Goal: Task Accomplishment & Management: Use online tool/utility

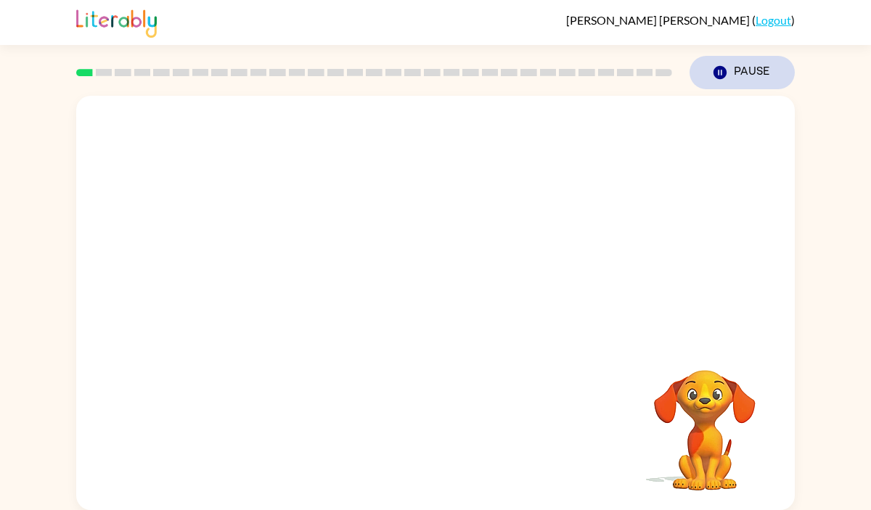
click at [713, 73] on icon "Pause" at bounding box center [720, 73] width 16 height 16
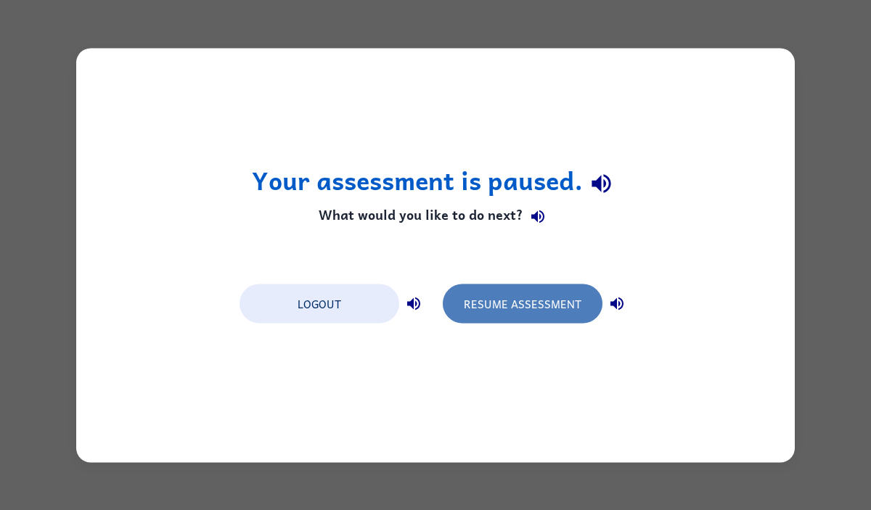
click at [515, 300] on button "Resume Assessment" at bounding box center [523, 303] width 160 height 39
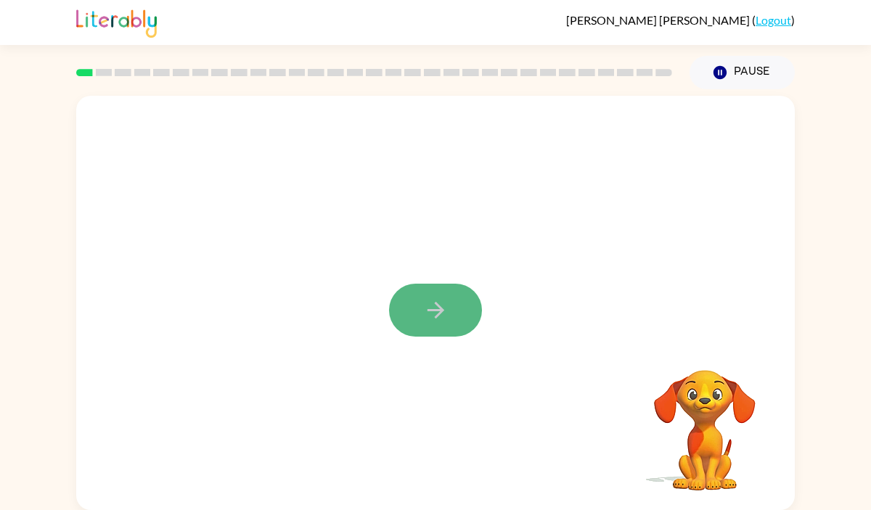
click at [438, 290] on button "button" at bounding box center [435, 310] width 93 height 53
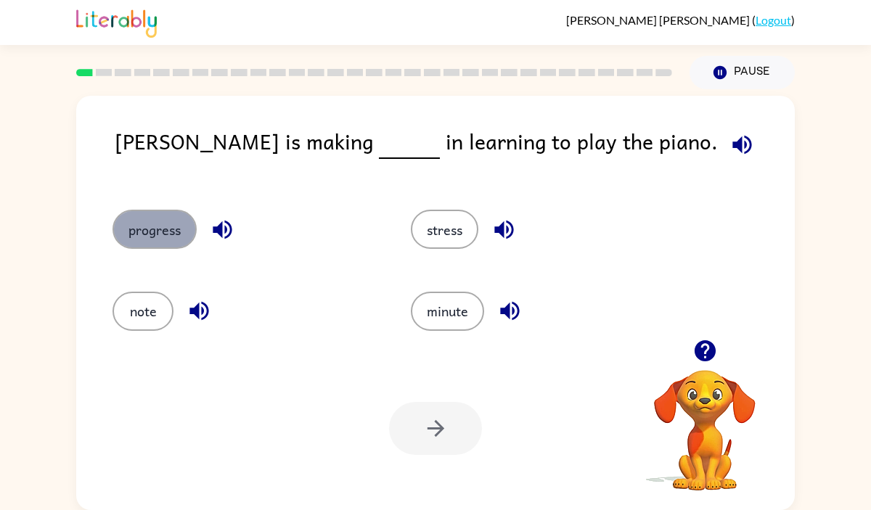
click at [178, 221] on button "progress" at bounding box center [155, 229] width 84 height 39
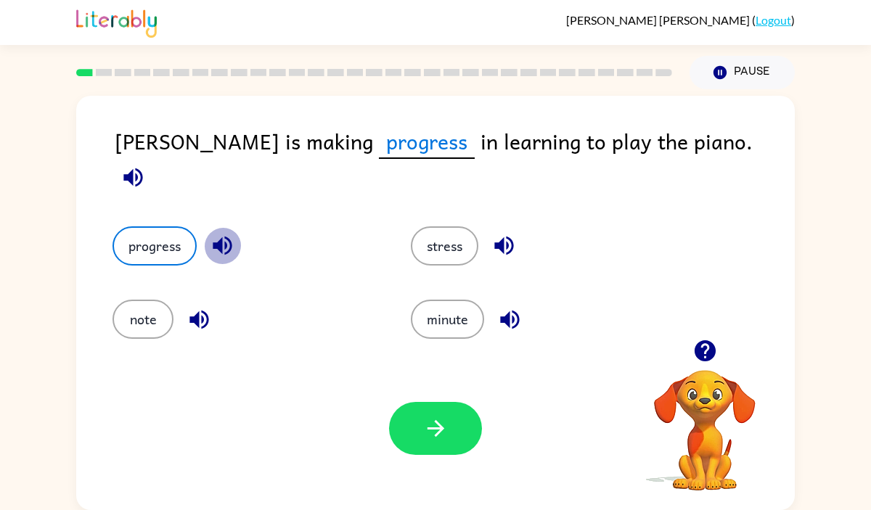
click at [221, 237] on icon "button" at bounding box center [222, 246] width 19 height 19
click at [146, 165] on icon "button" at bounding box center [132, 177] width 25 height 25
click at [436, 443] on button "button" at bounding box center [435, 428] width 93 height 53
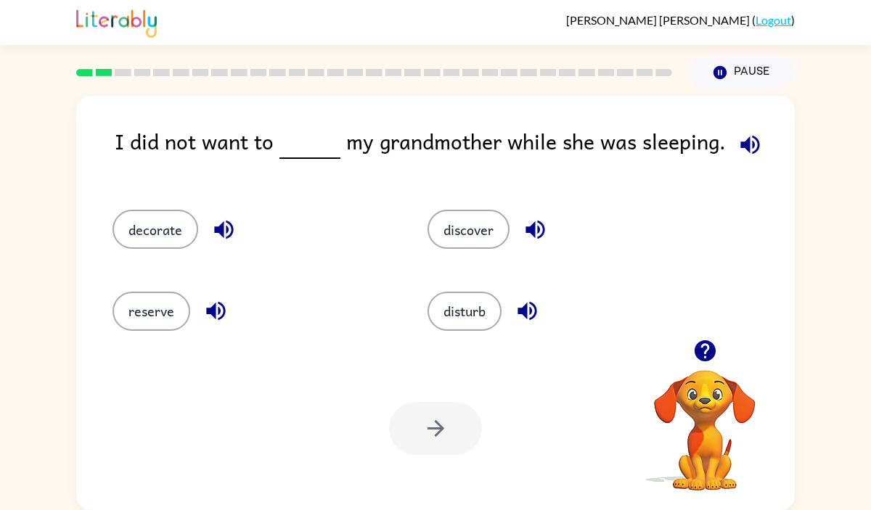
click at [759, 140] on button "button" at bounding box center [750, 144] width 37 height 37
click at [479, 324] on button "disturb" at bounding box center [465, 311] width 74 height 39
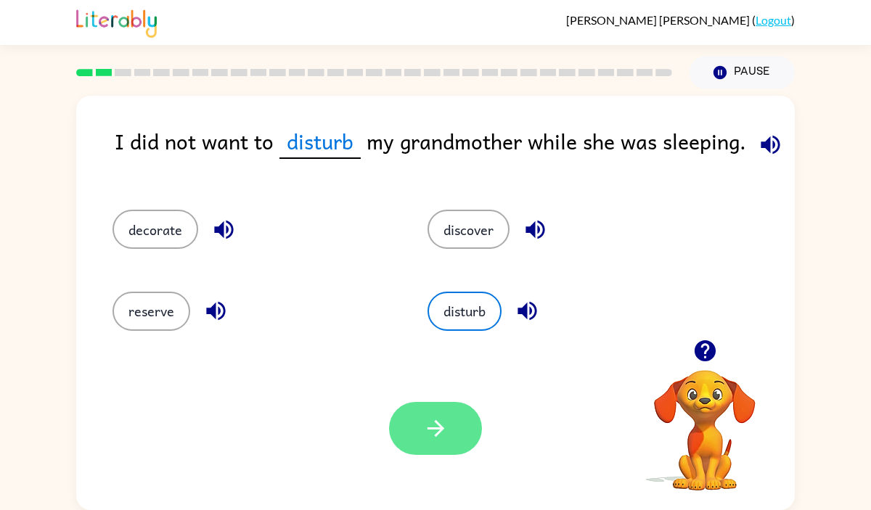
click at [428, 416] on icon "button" at bounding box center [435, 428] width 25 height 25
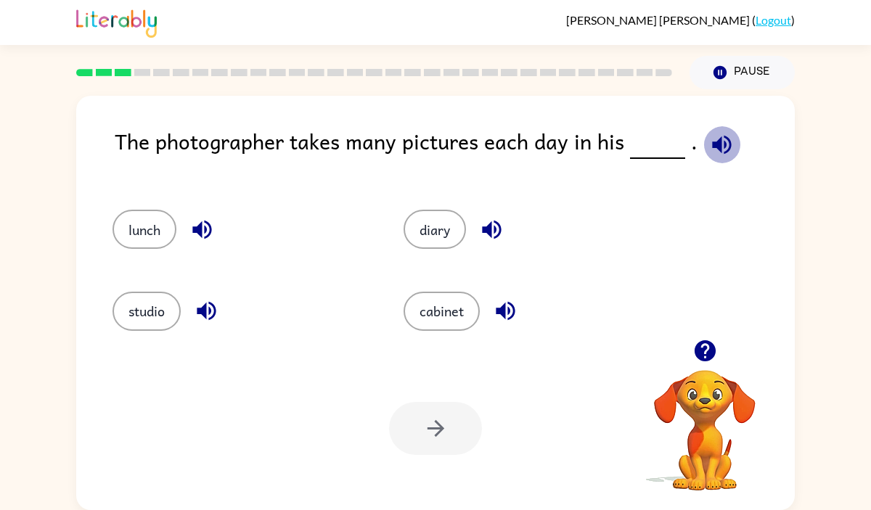
click at [712, 148] on icon "button" at bounding box center [721, 144] width 19 height 19
click at [435, 237] on button "diary" at bounding box center [435, 229] width 62 height 39
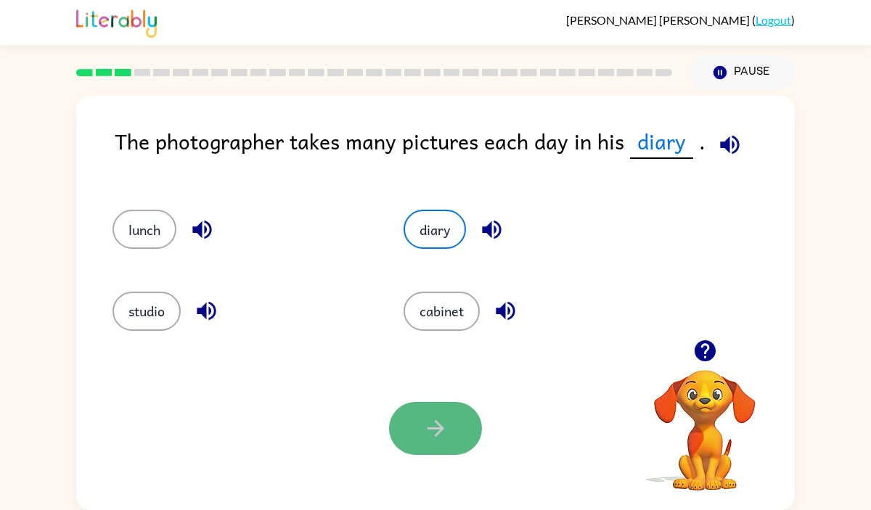
click at [449, 426] on button "button" at bounding box center [435, 428] width 93 height 53
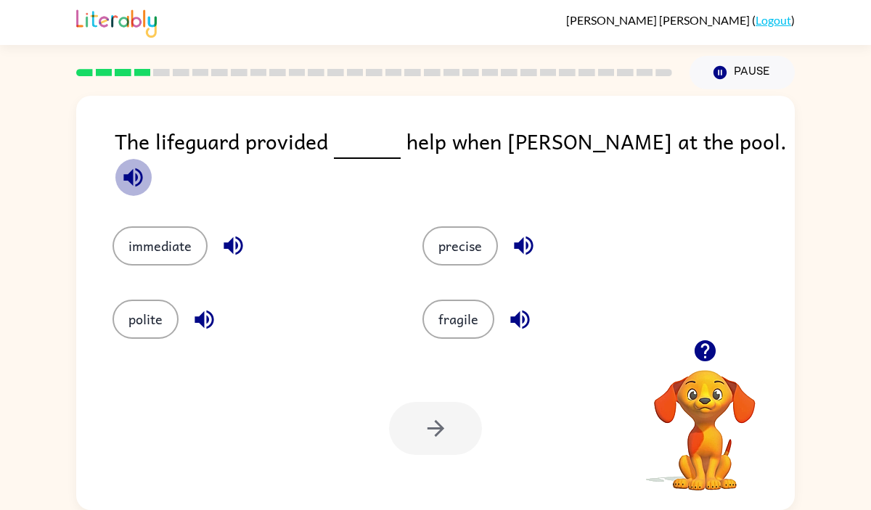
click at [142, 168] on icon "button" at bounding box center [132, 177] width 19 height 19
click at [162, 239] on button "immediate" at bounding box center [160, 245] width 95 height 39
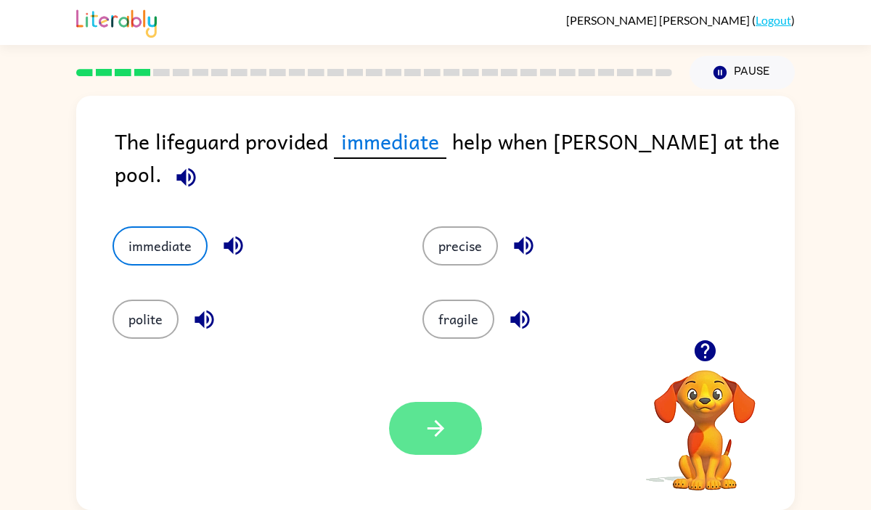
click at [412, 407] on button "button" at bounding box center [435, 428] width 93 height 53
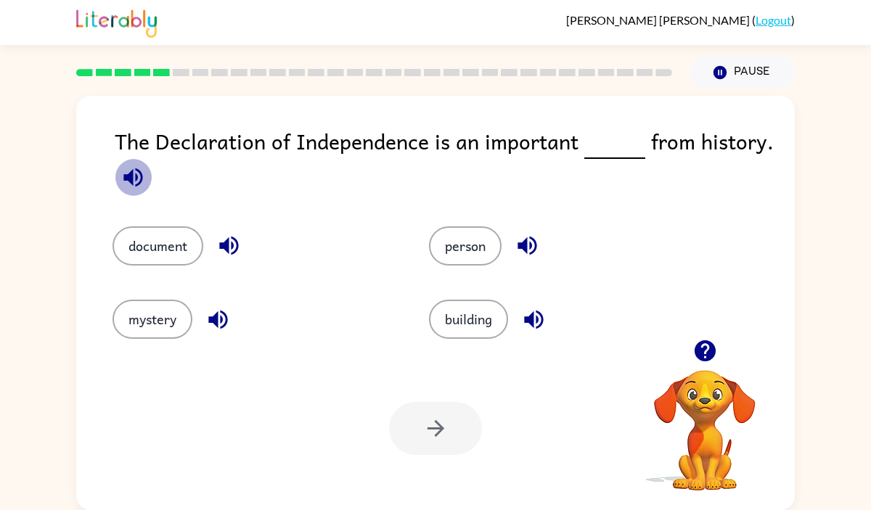
click at [135, 187] on icon "button" at bounding box center [132, 177] width 25 height 25
click at [155, 246] on button "document" at bounding box center [158, 245] width 91 height 39
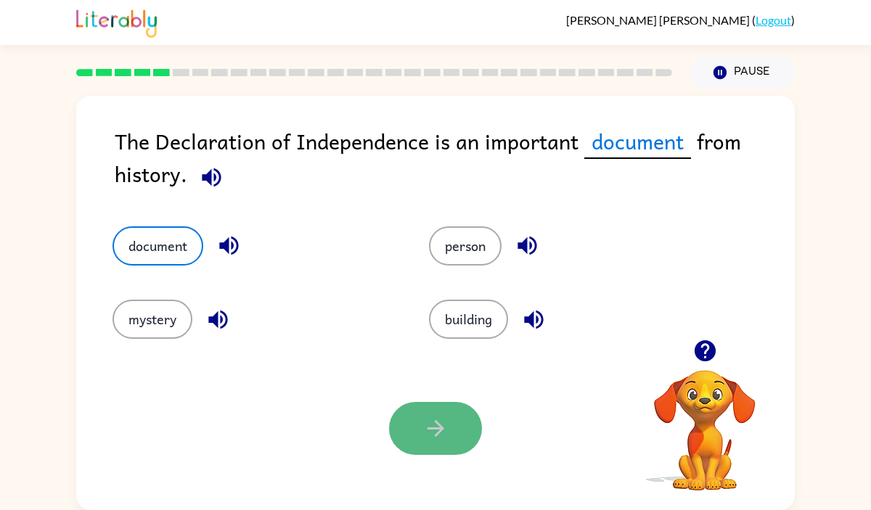
click at [438, 428] on icon "button" at bounding box center [435, 428] width 17 height 17
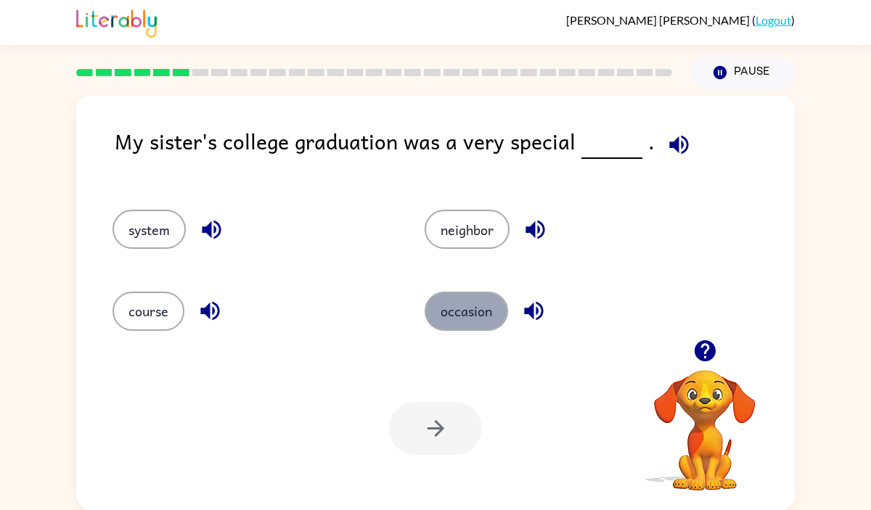
click at [446, 305] on button "occasion" at bounding box center [466, 311] width 83 height 39
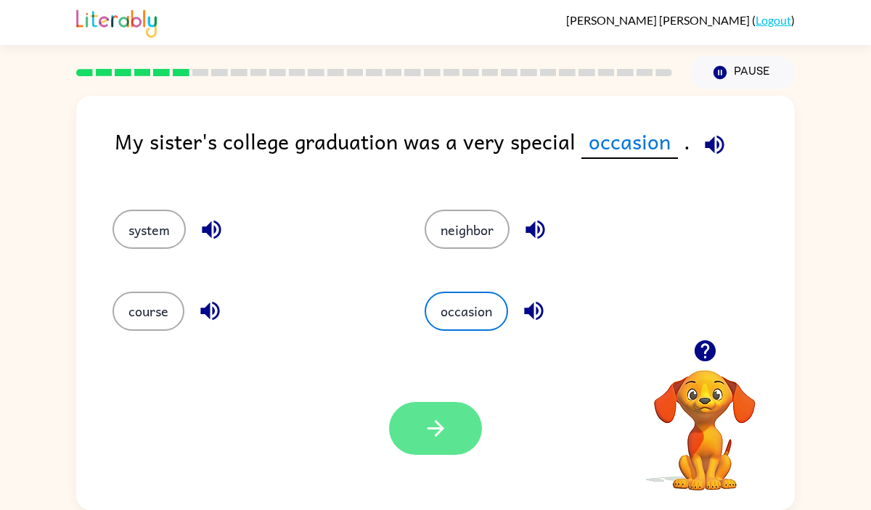
click at [402, 451] on button "button" at bounding box center [435, 428] width 93 height 53
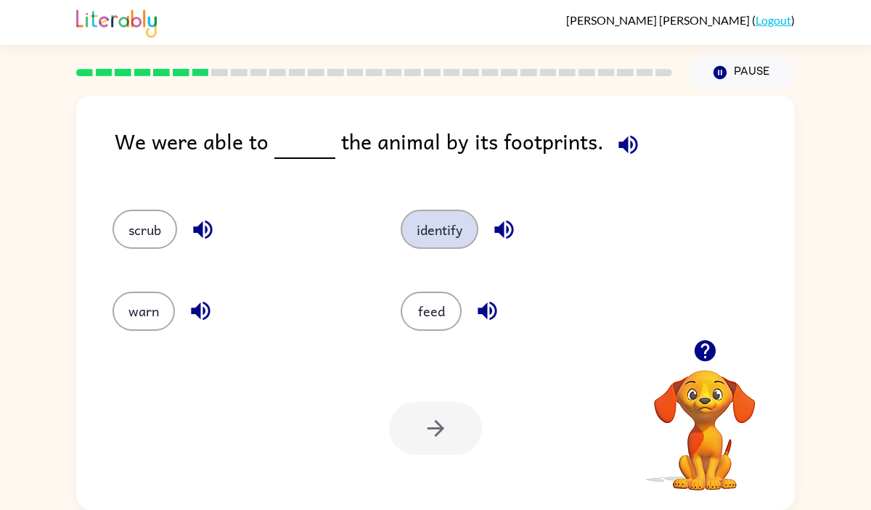
click at [430, 237] on button "identify" at bounding box center [440, 229] width 78 height 39
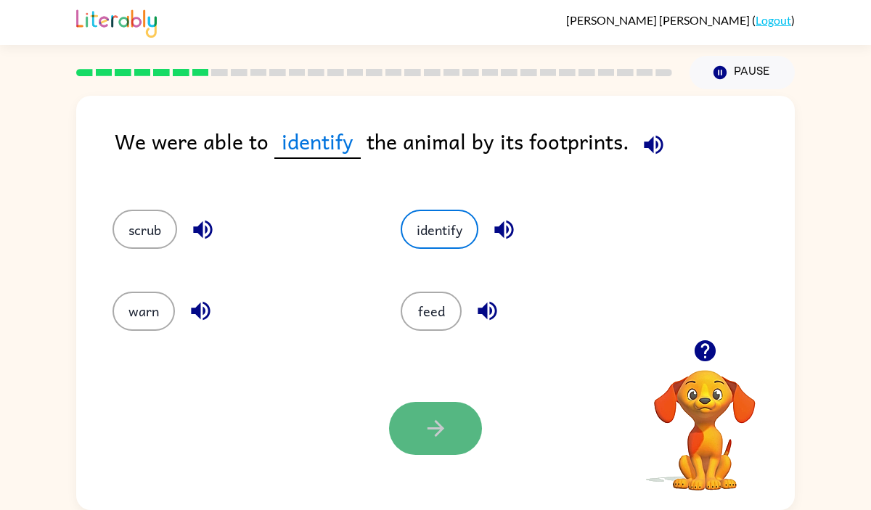
click at [422, 442] on button "button" at bounding box center [435, 428] width 93 height 53
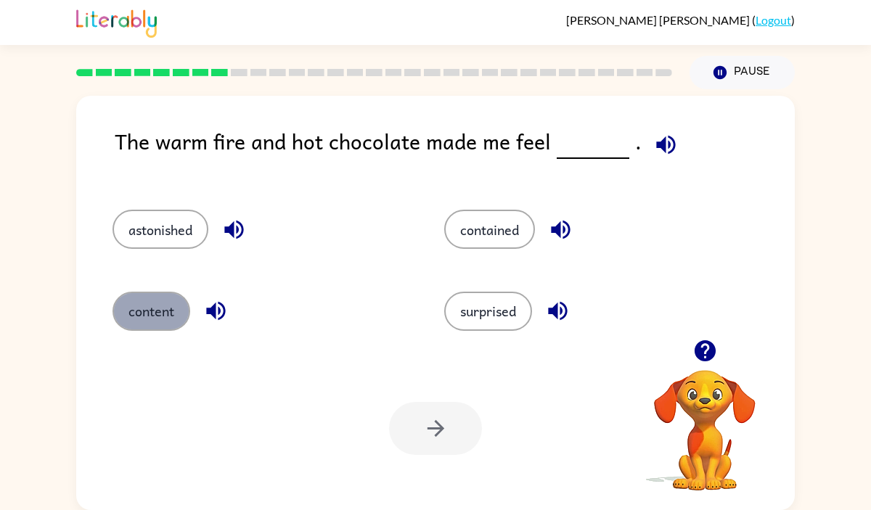
click at [147, 306] on button "content" at bounding box center [152, 311] width 78 height 39
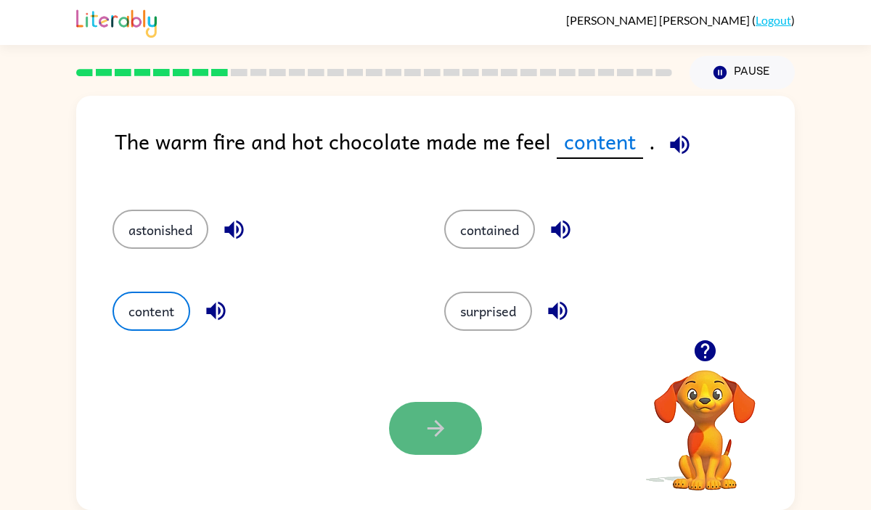
click at [429, 441] on button "button" at bounding box center [435, 428] width 93 height 53
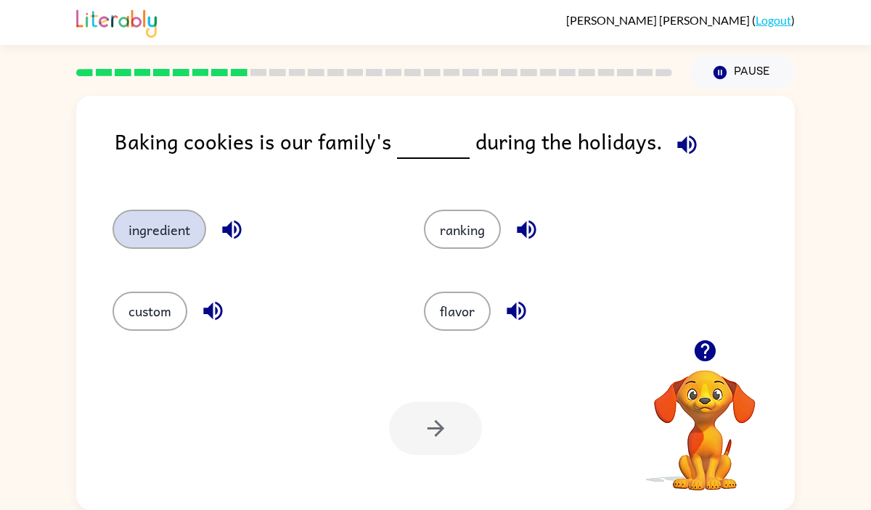
click at [180, 235] on button "ingredient" at bounding box center [160, 229] width 94 height 39
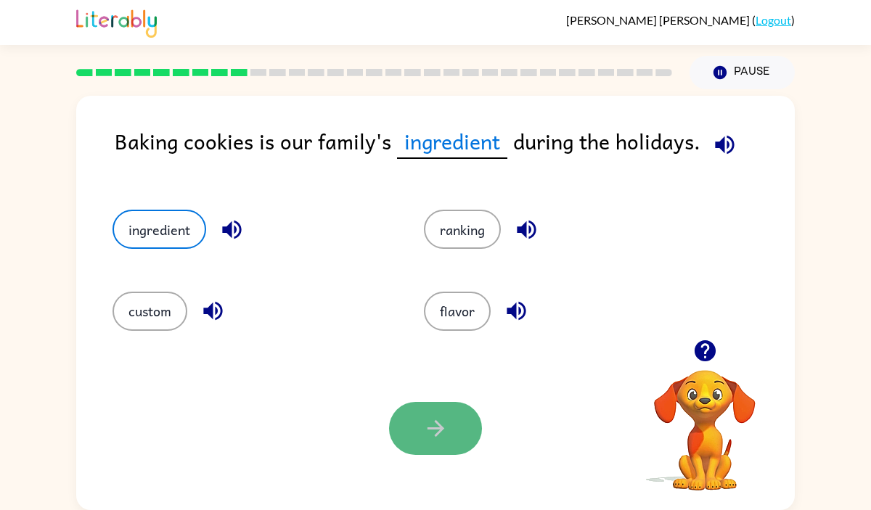
click at [465, 443] on button "button" at bounding box center [435, 428] width 93 height 53
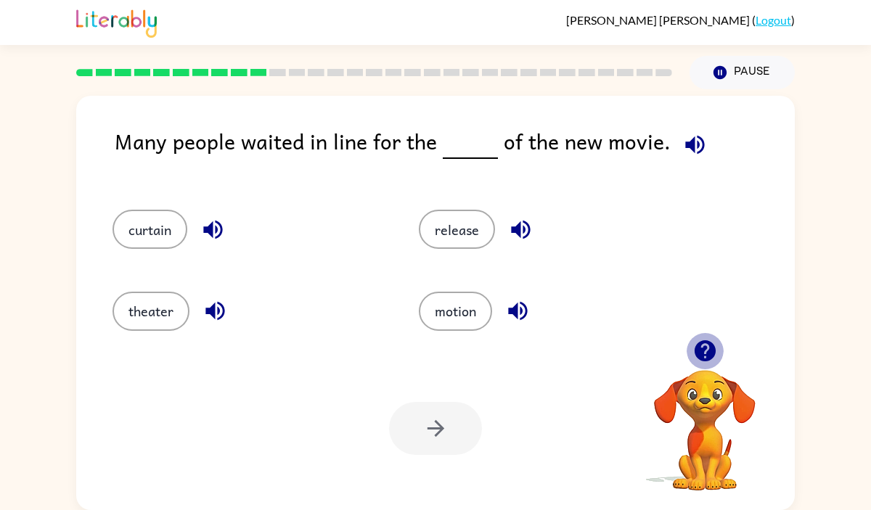
click at [701, 358] on icon "button" at bounding box center [704, 350] width 21 height 21
click at [719, 353] on button "button" at bounding box center [705, 350] width 37 height 37
click at [704, 347] on icon "button" at bounding box center [704, 350] width 21 height 21
click at [704, 348] on video "Your browser must support playing .mp4 files to use Literably. Please try using…" at bounding box center [704, 420] width 145 height 145
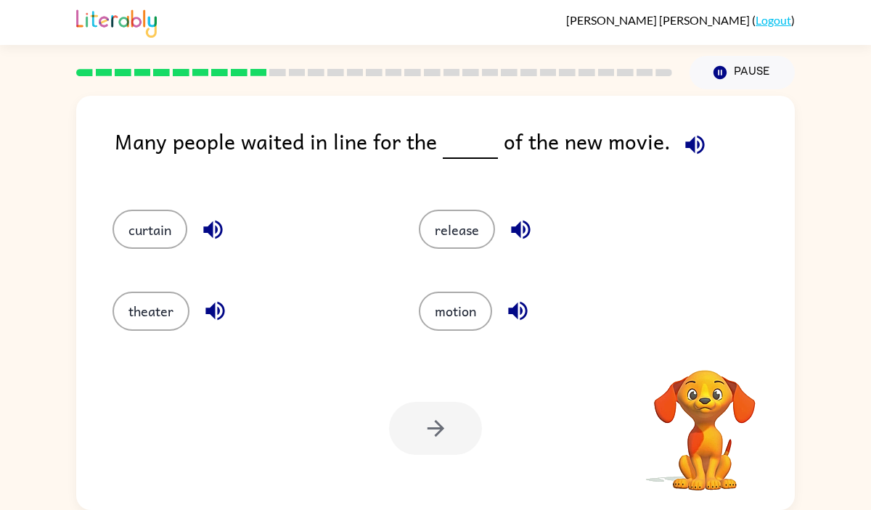
click at [704, 347] on div "Your browser must support playing .mp4 files to use Literably. Please try using…" at bounding box center [435, 428] width 719 height 163
click at [704, 346] on icon "button" at bounding box center [704, 350] width 21 height 21
click at [704, 347] on div "Your browser must support playing .mp4 files to use Literably. Please try using…" at bounding box center [435, 428] width 719 height 163
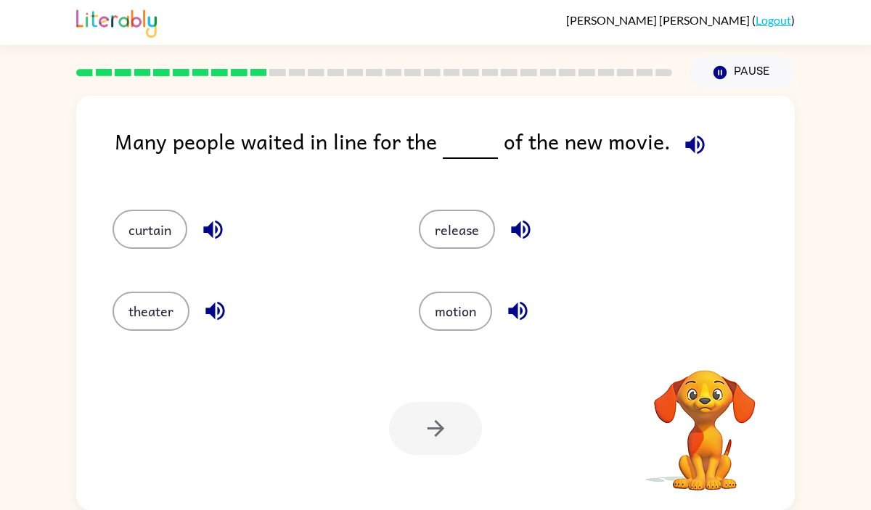
click at [704, 347] on div "Your browser must support playing .mp4 files to use Literably. Please try using…" at bounding box center [435, 428] width 719 height 163
click at [704, 346] on icon "button" at bounding box center [704, 350] width 21 height 21
click at [704, 347] on div "Your browser must support playing .mp4 files to use Literably. Please try using…" at bounding box center [435, 428] width 719 height 163
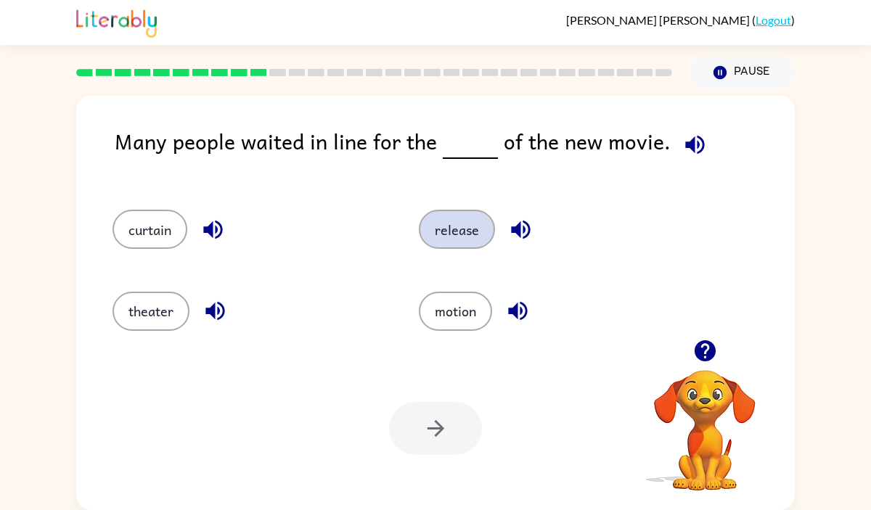
click at [462, 237] on button "release" at bounding box center [457, 229] width 76 height 39
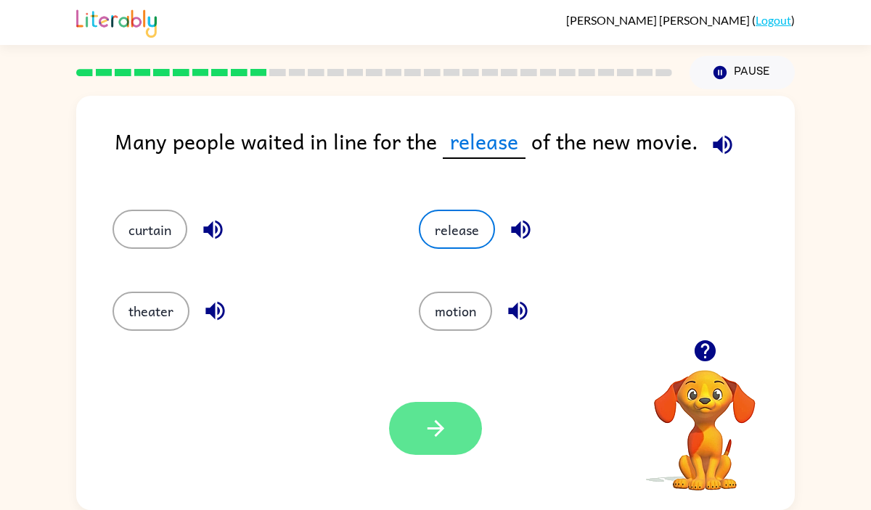
click at [433, 454] on button "button" at bounding box center [435, 428] width 93 height 53
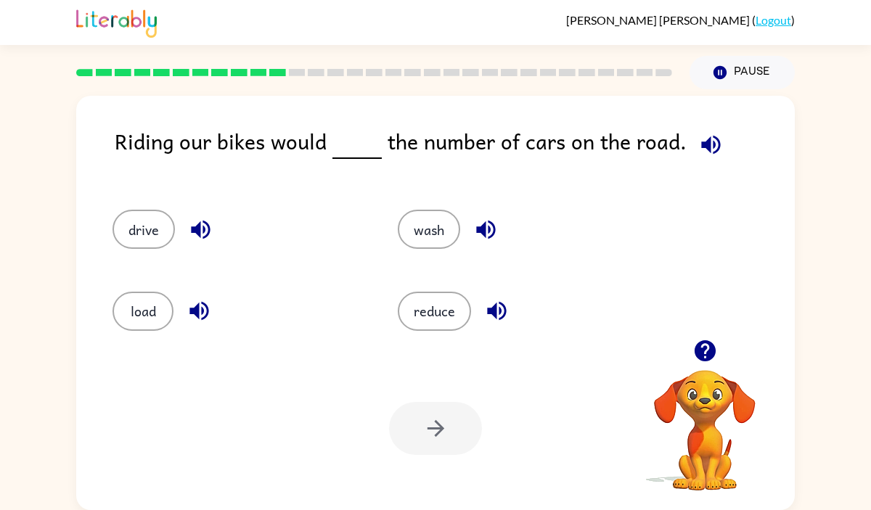
click at [704, 365] on button "button" at bounding box center [705, 350] width 37 height 37
click at [413, 317] on button "reduce" at bounding box center [434, 311] width 73 height 39
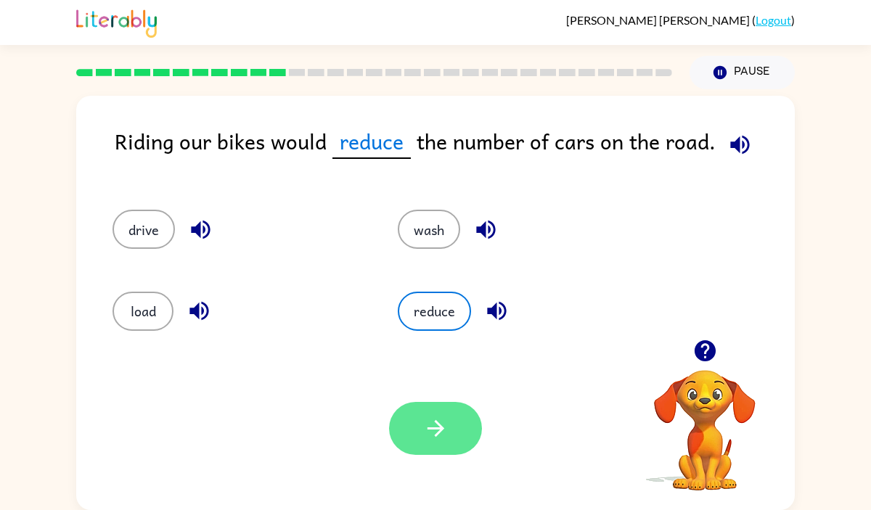
click at [430, 438] on icon "button" at bounding box center [435, 428] width 25 height 25
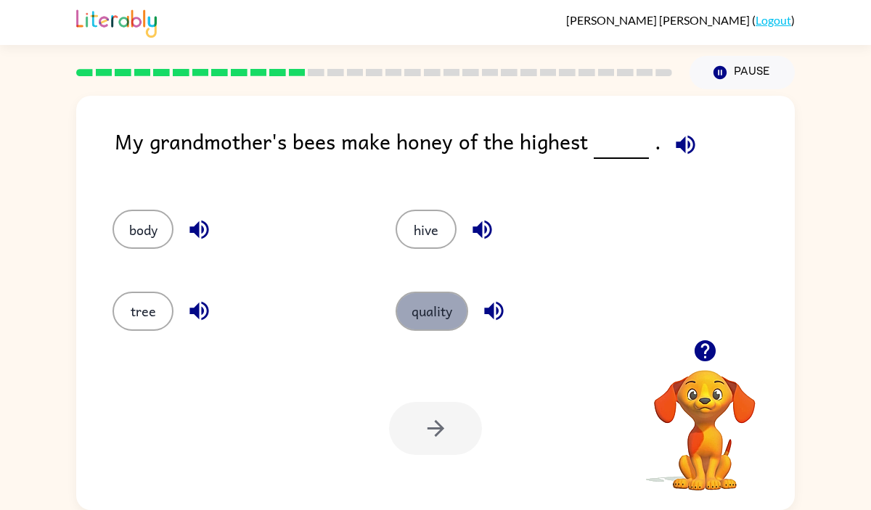
click at [425, 312] on button "quality" at bounding box center [432, 311] width 73 height 39
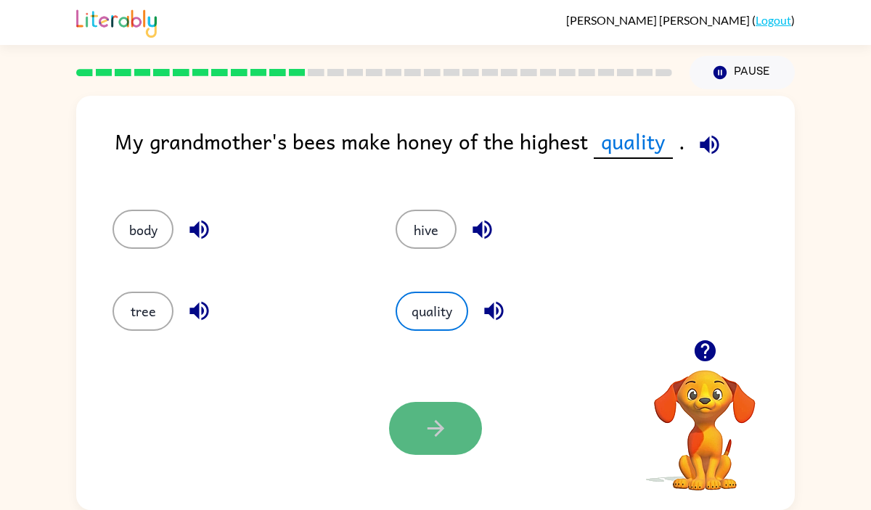
click at [404, 413] on button "button" at bounding box center [435, 428] width 93 height 53
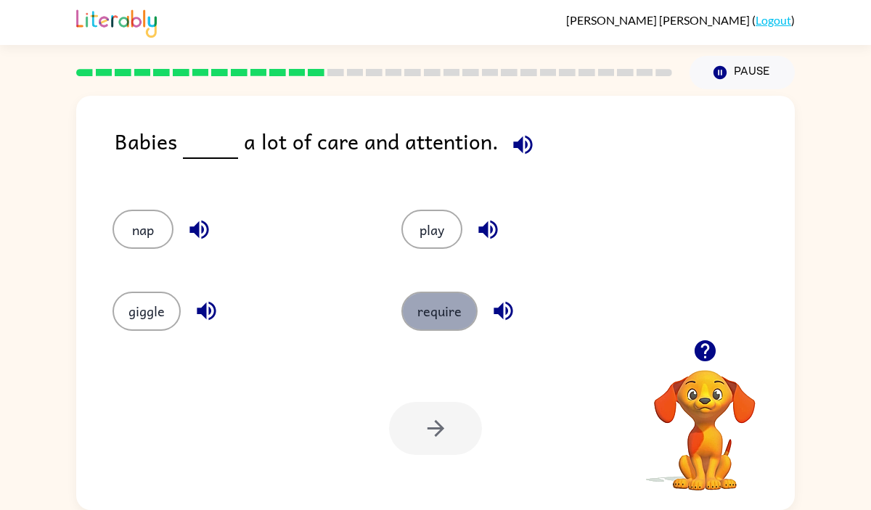
click at [432, 314] on button "require" at bounding box center [439, 311] width 76 height 39
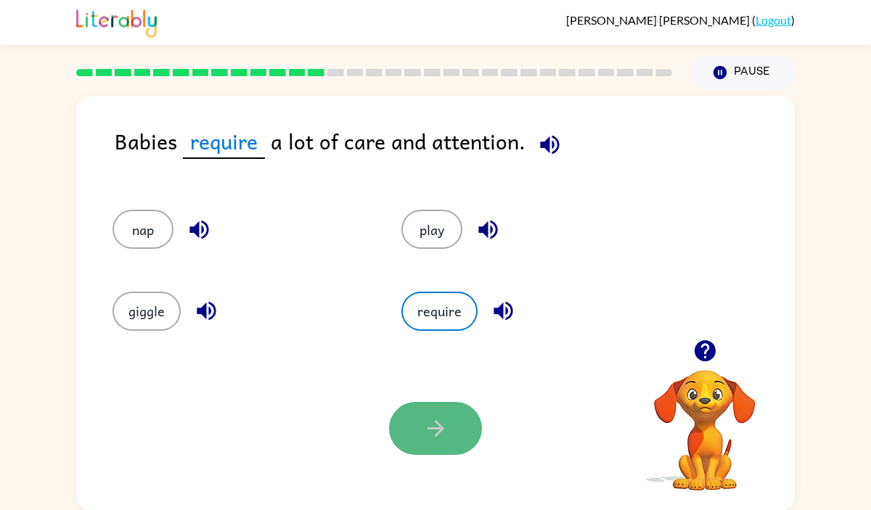
click at [441, 439] on icon "button" at bounding box center [435, 428] width 25 height 25
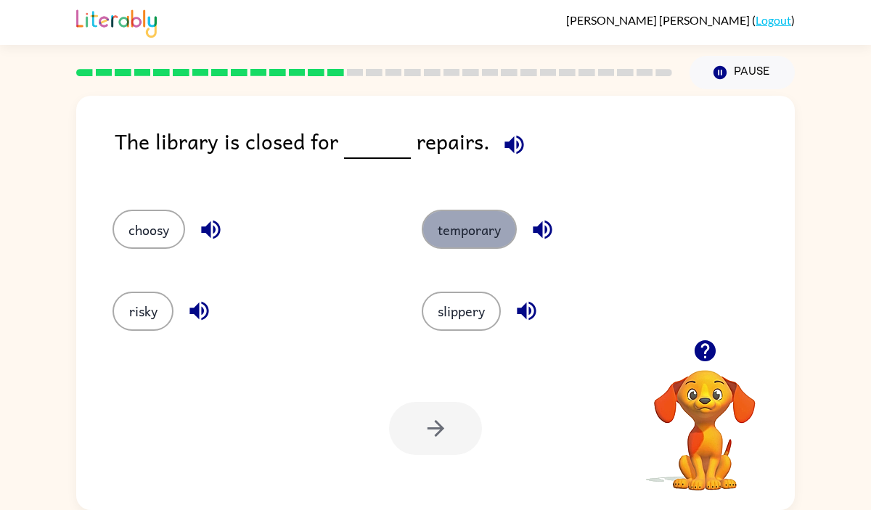
click at [486, 226] on button "temporary" at bounding box center [469, 229] width 95 height 39
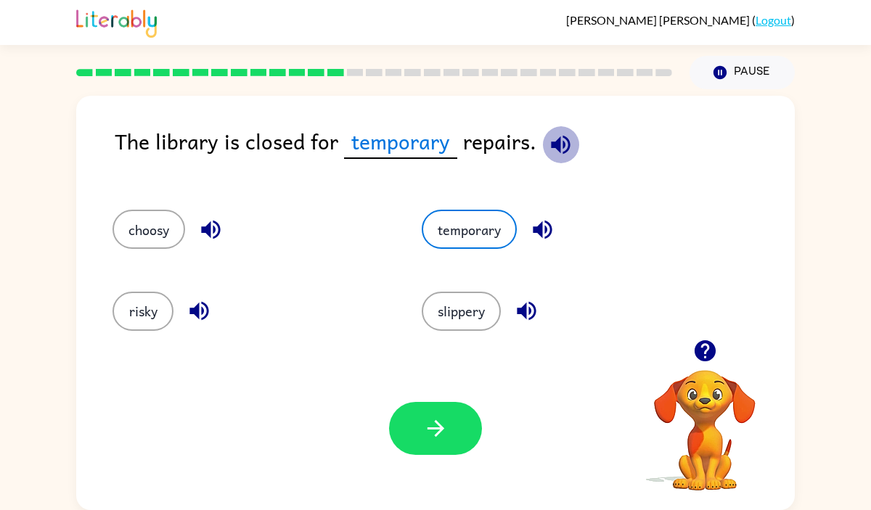
click at [554, 142] on icon "button" at bounding box center [560, 144] width 19 height 19
click at [442, 417] on icon "button" at bounding box center [435, 428] width 25 height 25
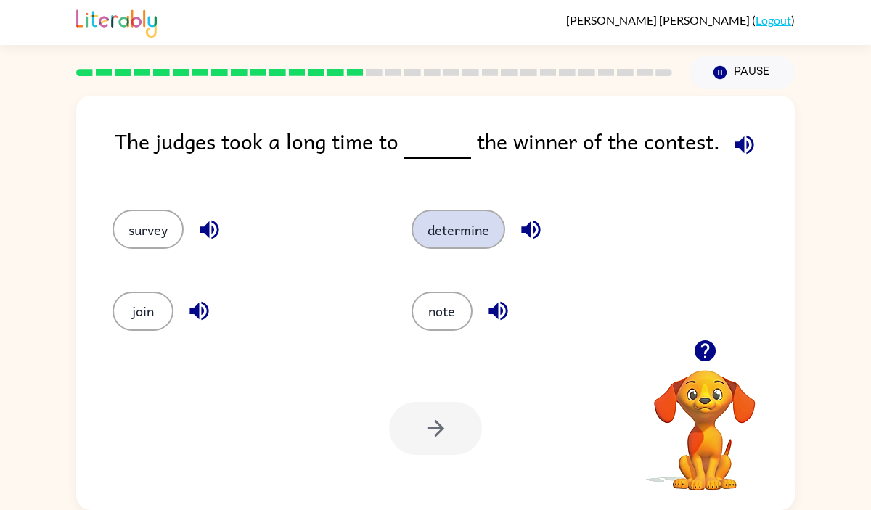
click at [465, 224] on button "determine" at bounding box center [459, 229] width 94 height 39
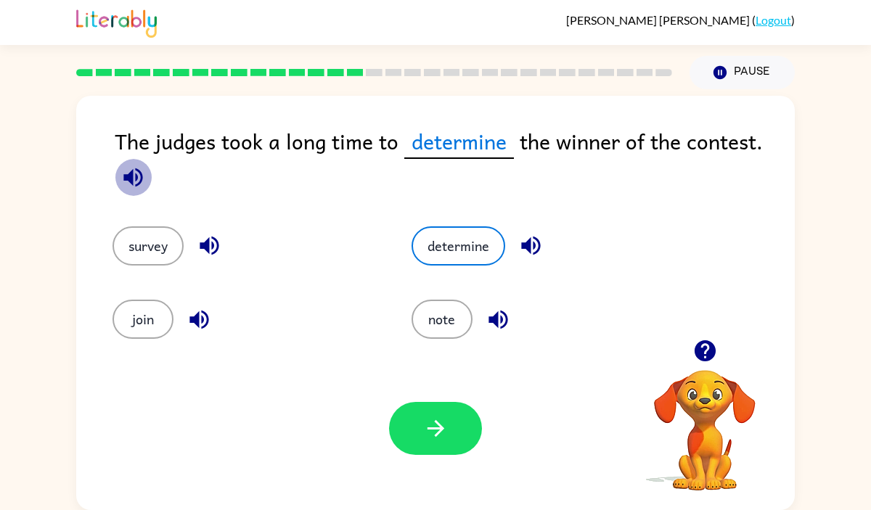
click at [131, 182] on icon "button" at bounding box center [132, 177] width 19 height 19
click at [534, 250] on icon "button" at bounding box center [530, 245] width 25 height 25
click at [129, 169] on icon "button" at bounding box center [132, 177] width 25 height 25
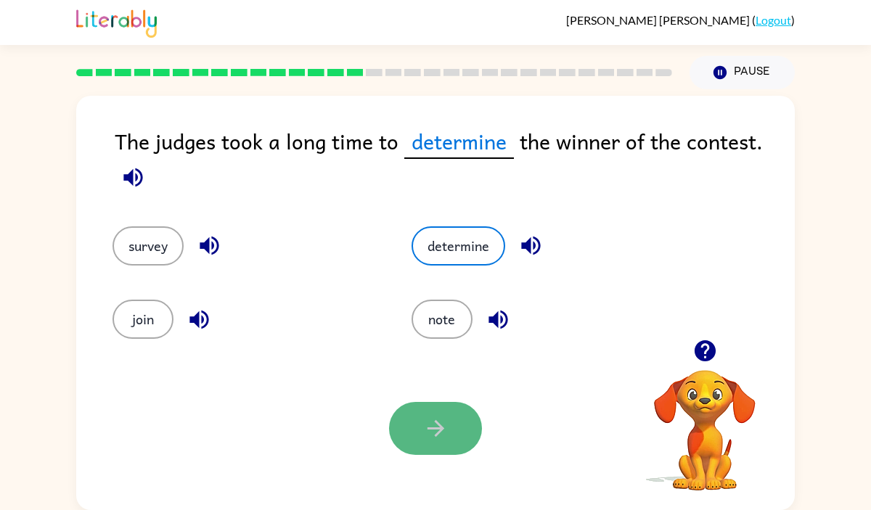
click at [454, 433] on button "button" at bounding box center [435, 428] width 93 height 53
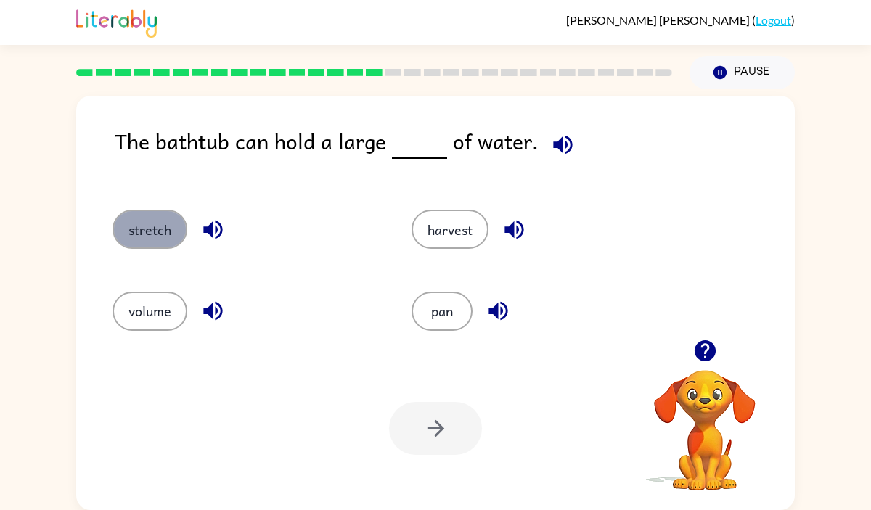
click at [159, 226] on button "stretch" at bounding box center [150, 229] width 75 height 39
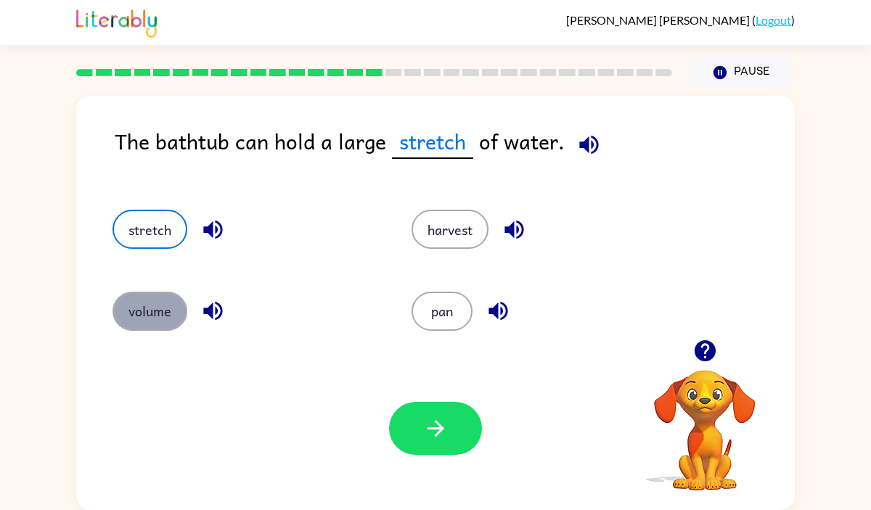
click at [136, 313] on button "volume" at bounding box center [150, 311] width 75 height 39
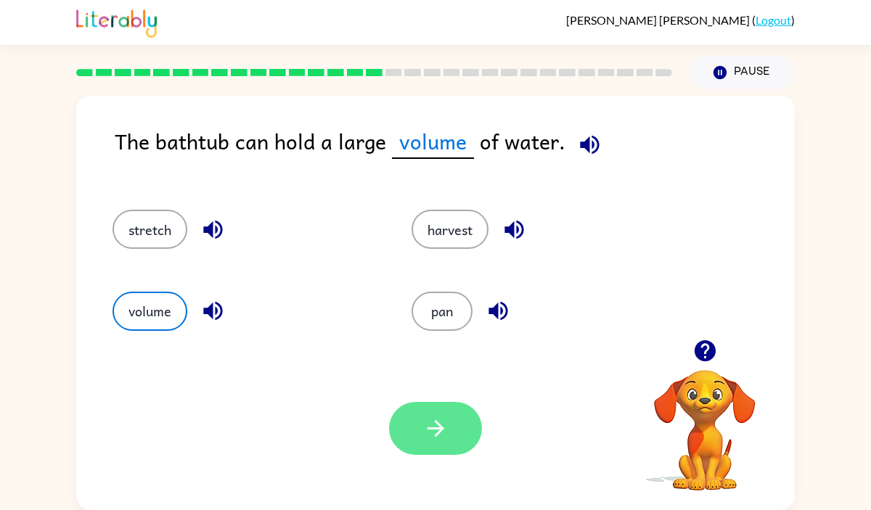
click at [425, 425] on icon "button" at bounding box center [435, 428] width 25 height 25
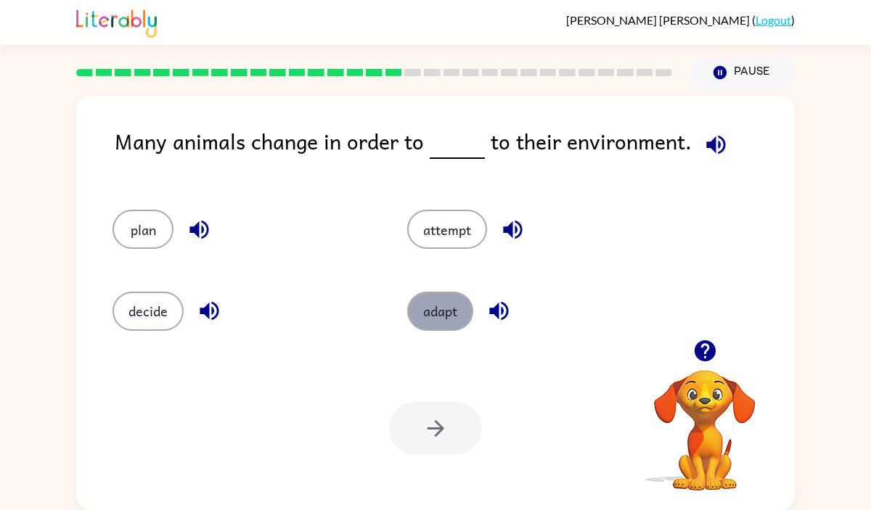
click at [415, 317] on button "adapt" at bounding box center [440, 311] width 66 height 39
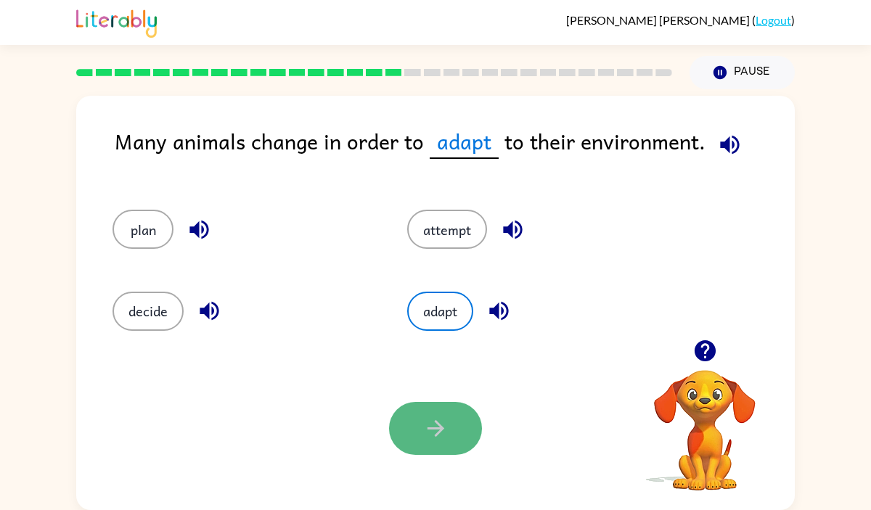
click at [428, 434] on icon "button" at bounding box center [435, 428] width 25 height 25
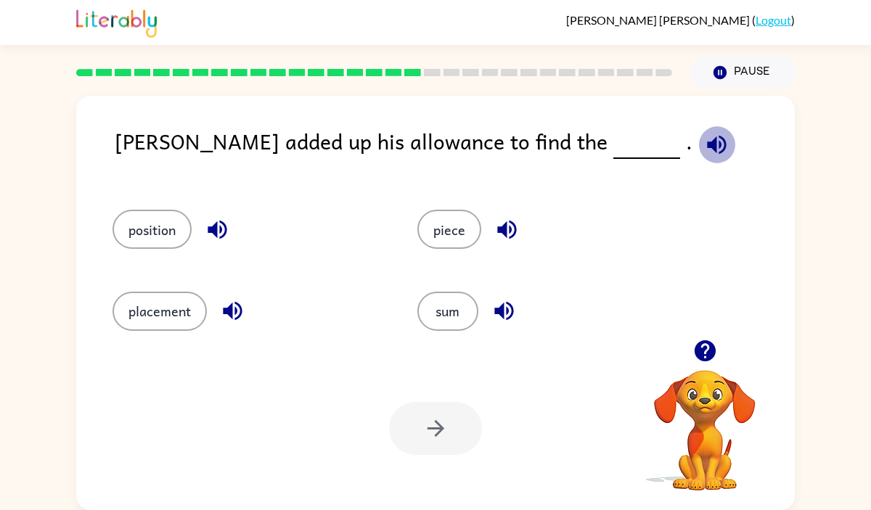
click at [707, 152] on icon "button" at bounding box center [716, 144] width 19 height 19
click at [515, 306] on icon "button" at bounding box center [503, 310] width 25 height 25
click at [707, 152] on icon "button" at bounding box center [716, 144] width 19 height 19
click at [504, 310] on icon "button" at bounding box center [503, 310] width 25 height 25
click at [467, 306] on button "sum" at bounding box center [447, 311] width 61 height 39
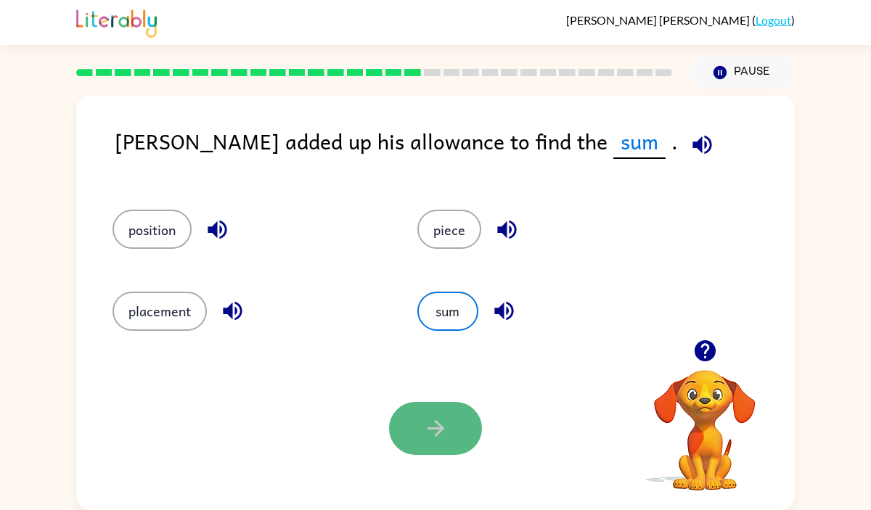
click at [458, 441] on button "button" at bounding box center [435, 428] width 93 height 53
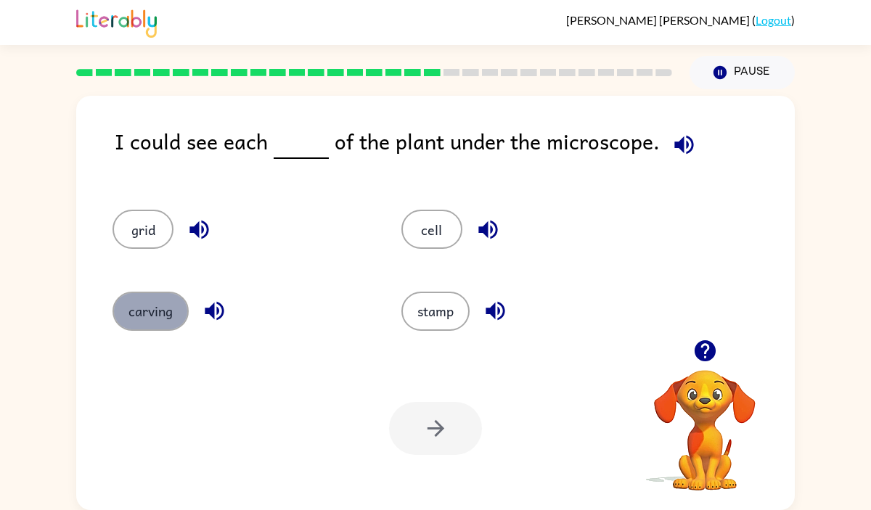
click at [147, 305] on button "carving" at bounding box center [151, 311] width 76 height 39
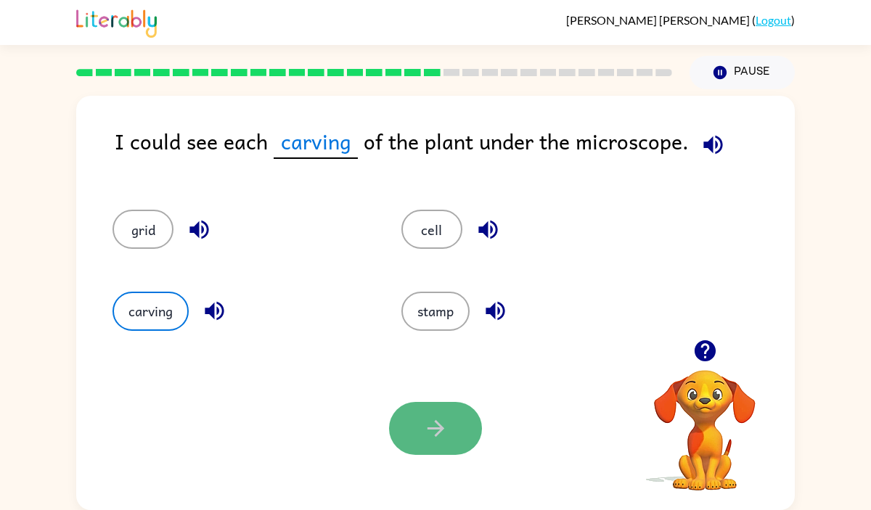
click at [420, 443] on button "button" at bounding box center [435, 428] width 93 height 53
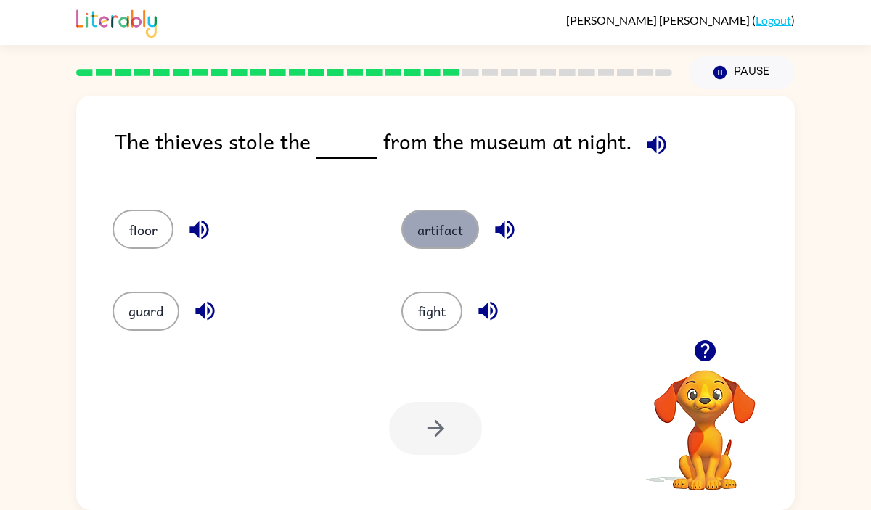
click at [412, 220] on button "artifact" at bounding box center [440, 229] width 78 height 39
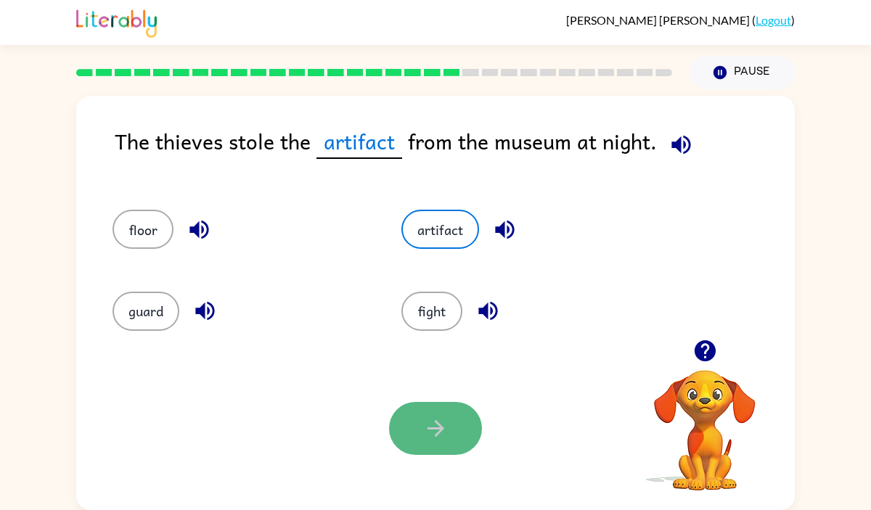
click at [452, 435] on button "button" at bounding box center [435, 428] width 93 height 53
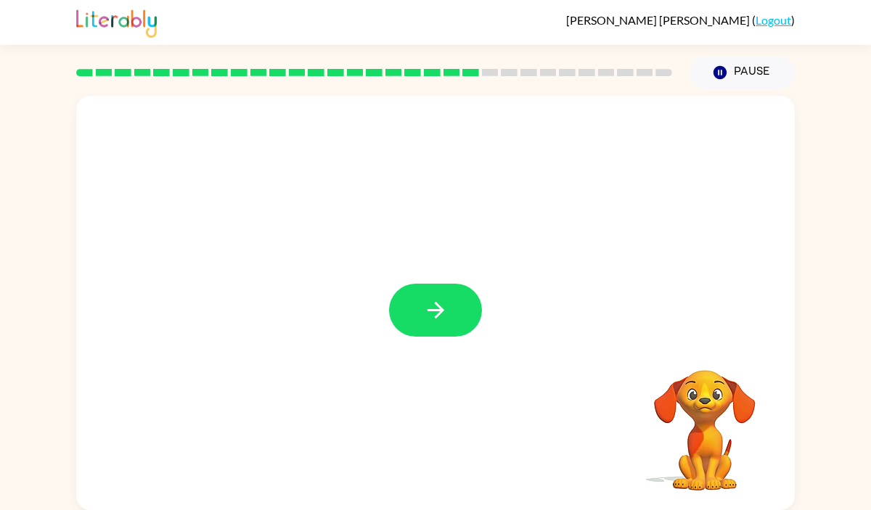
click at [439, 301] on icon "button" at bounding box center [435, 310] width 25 height 25
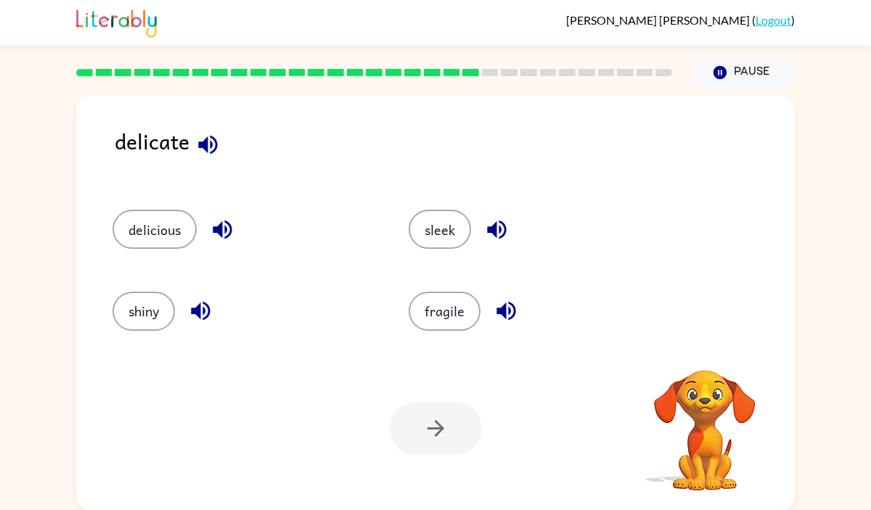
click at [432, 290] on div "fragile" at bounding box center [529, 304] width 296 height 81
click at [453, 318] on button "fragile" at bounding box center [445, 311] width 72 height 39
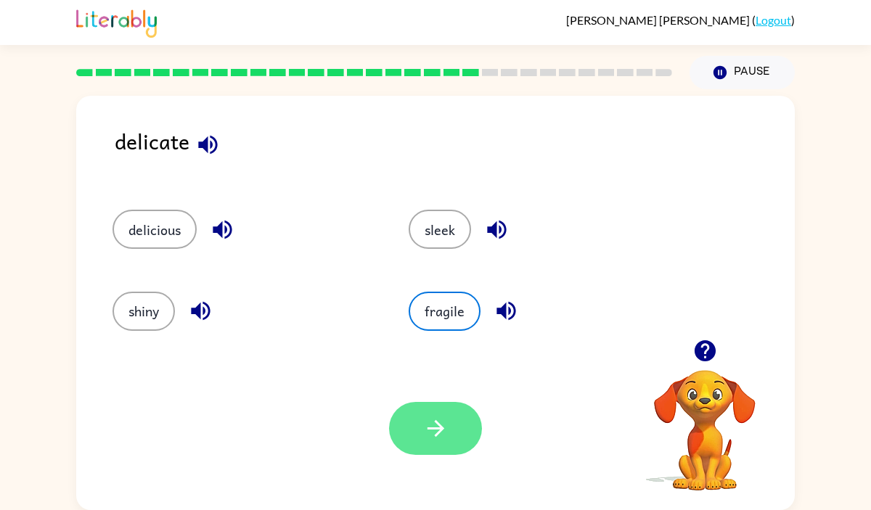
click at [454, 430] on button "button" at bounding box center [435, 428] width 93 height 53
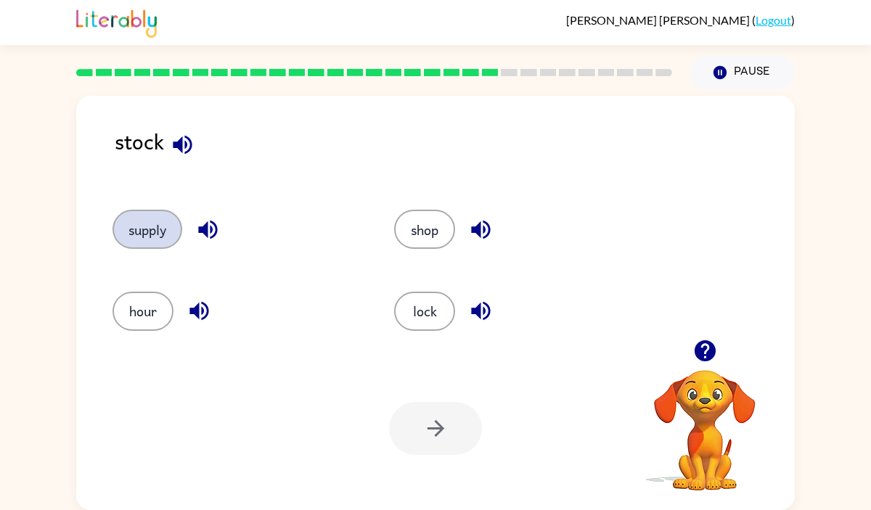
click at [152, 233] on button "supply" at bounding box center [148, 229] width 70 height 39
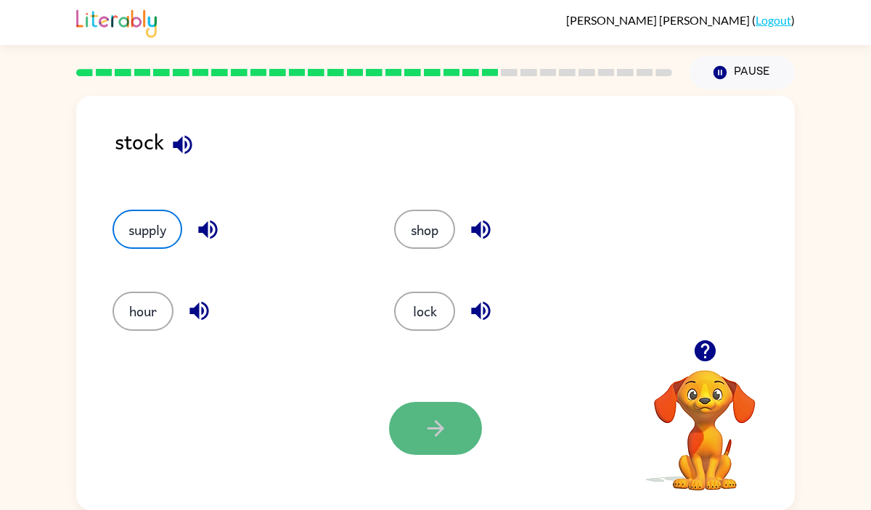
click at [446, 428] on icon "button" at bounding box center [435, 428] width 25 height 25
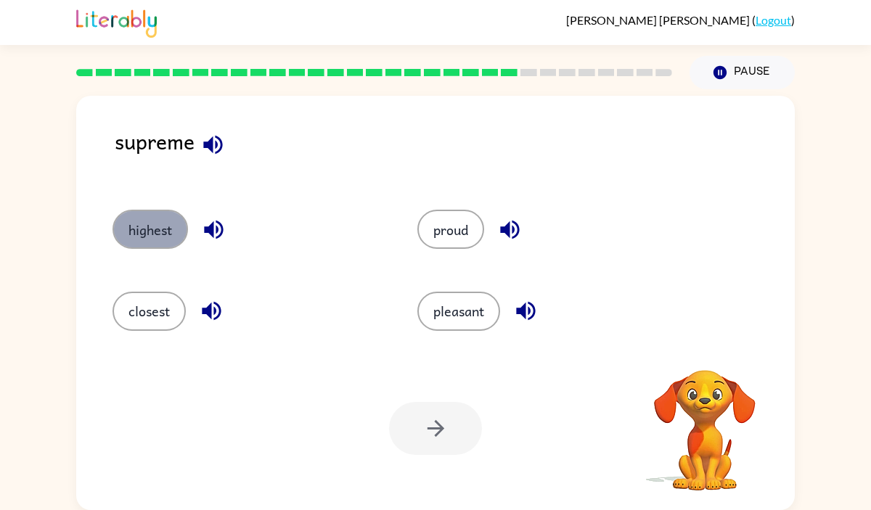
click at [148, 231] on button "highest" at bounding box center [150, 229] width 75 height 39
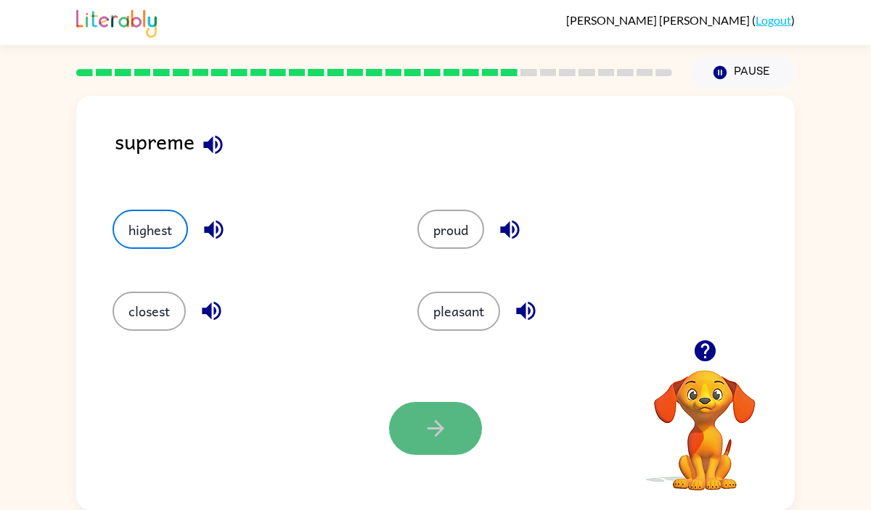
click at [446, 431] on icon "button" at bounding box center [435, 428] width 25 height 25
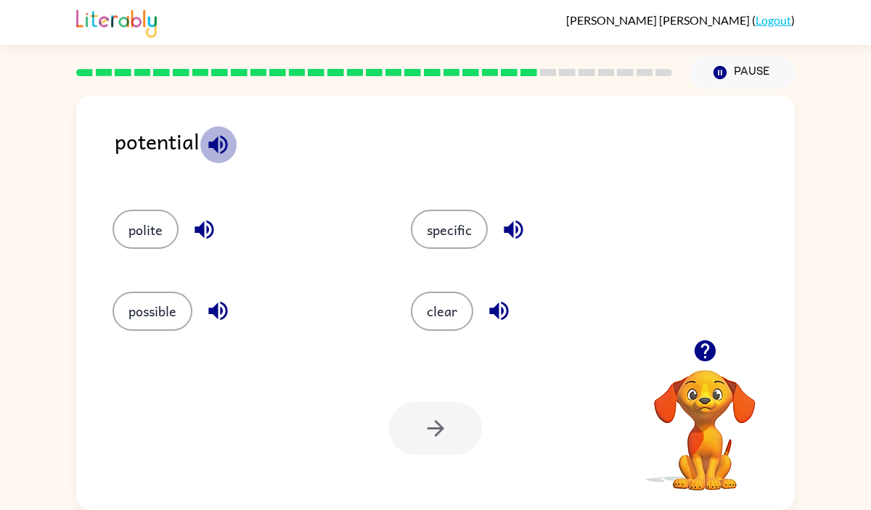
click at [215, 136] on icon "button" at bounding box center [217, 144] width 25 height 25
click at [152, 304] on button "possible" at bounding box center [153, 311] width 80 height 39
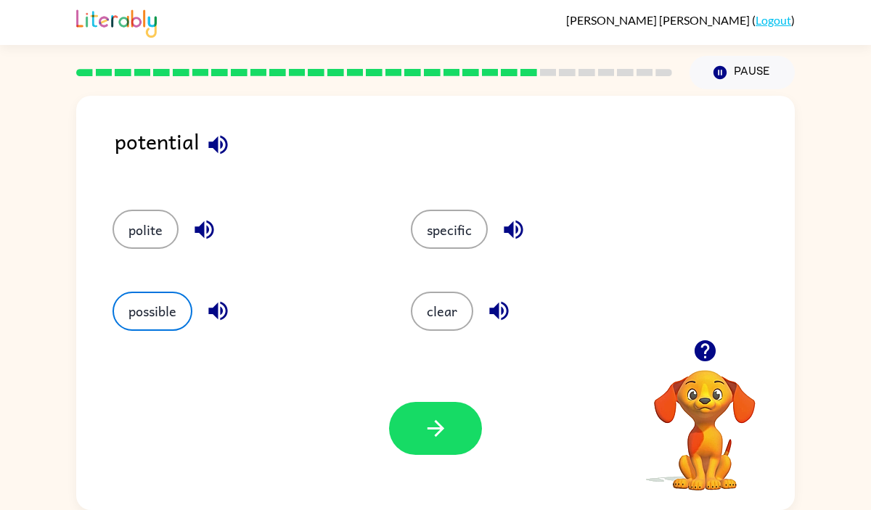
click at [386, 420] on div "Your browser must support playing .mp4 files to use Literably. Please try using…" at bounding box center [435, 428] width 719 height 163
click at [448, 422] on button "button" at bounding box center [435, 428] width 93 height 53
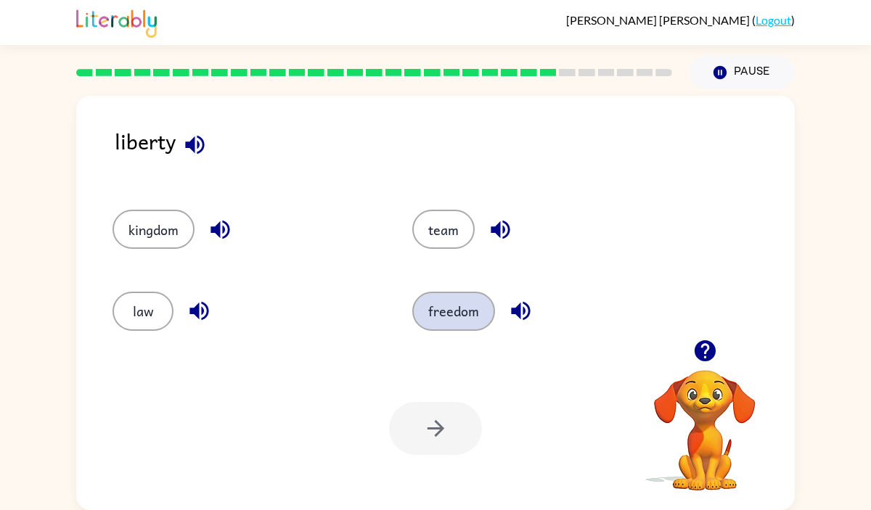
click at [461, 307] on button "freedom" at bounding box center [453, 311] width 83 height 39
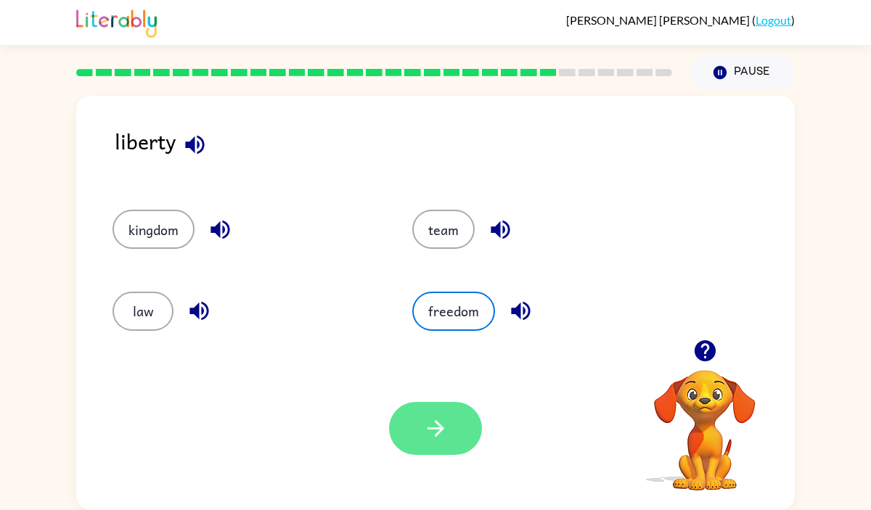
click at [400, 428] on button "button" at bounding box center [435, 428] width 93 height 53
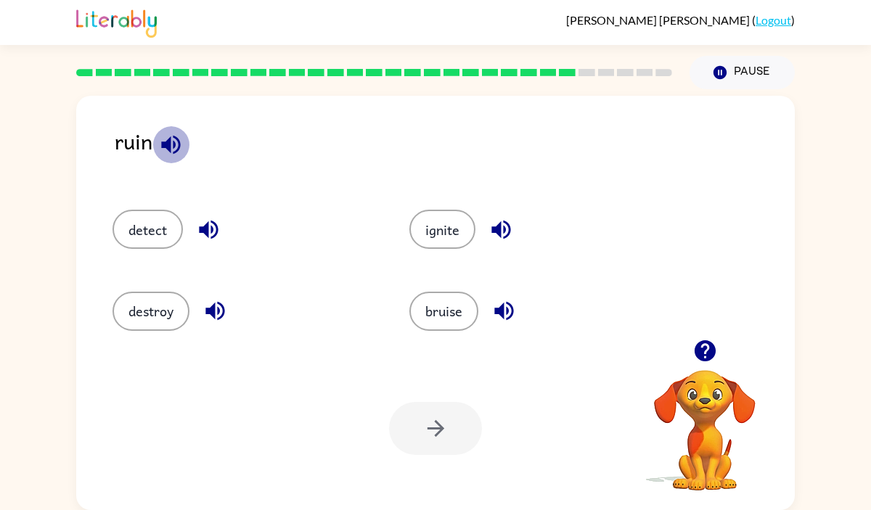
click at [176, 158] on button "button" at bounding box center [170, 144] width 37 height 37
click at [118, 302] on button "destroy" at bounding box center [151, 311] width 77 height 39
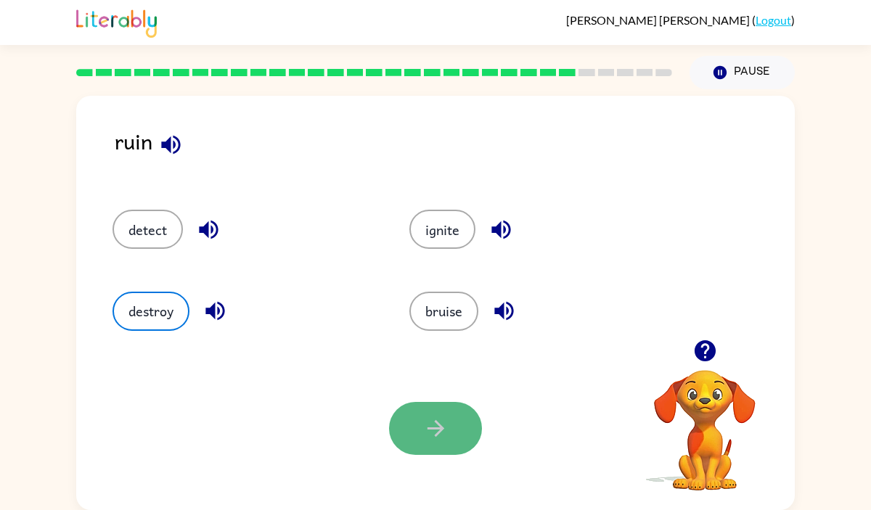
click at [443, 431] on icon "button" at bounding box center [435, 428] width 25 height 25
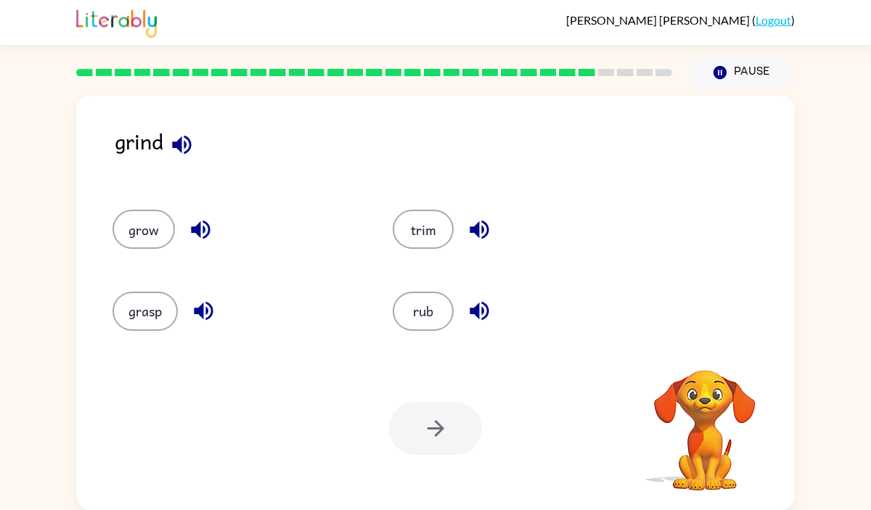
click at [181, 140] on icon "button" at bounding box center [181, 144] width 19 height 19
click at [404, 223] on button "trim" at bounding box center [423, 229] width 61 height 39
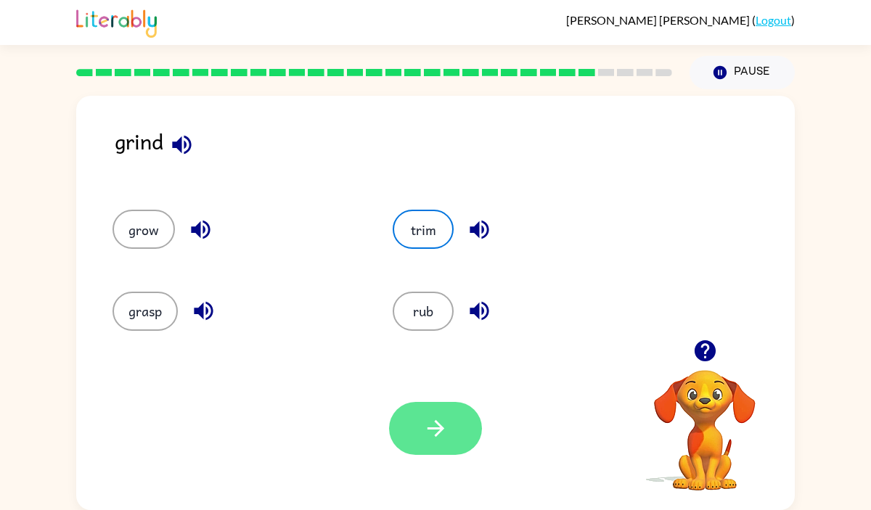
click at [431, 412] on button "button" at bounding box center [435, 428] width 93 height 53
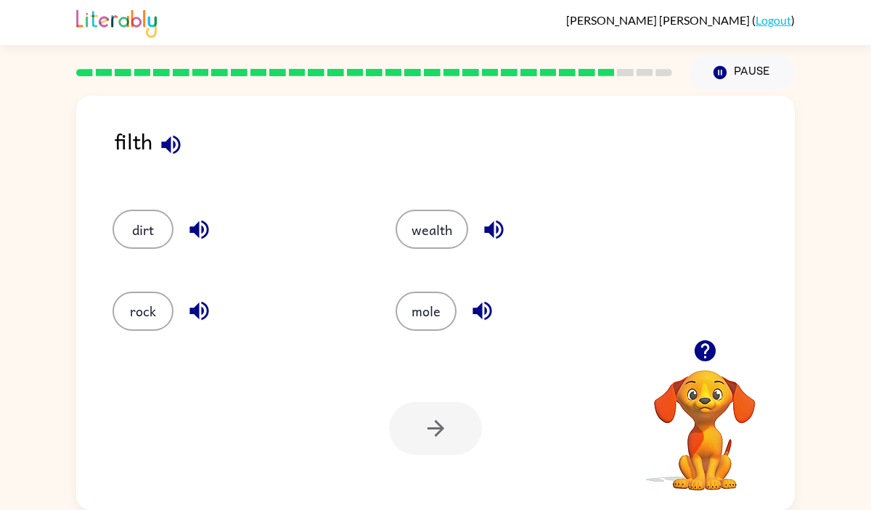
click at [176, 141] on icon "button" at bounding box center [170, 144] width 25 height 25
click at [153, 220] on button "dirt" at bounding box center [143, 229] width 61 height 39
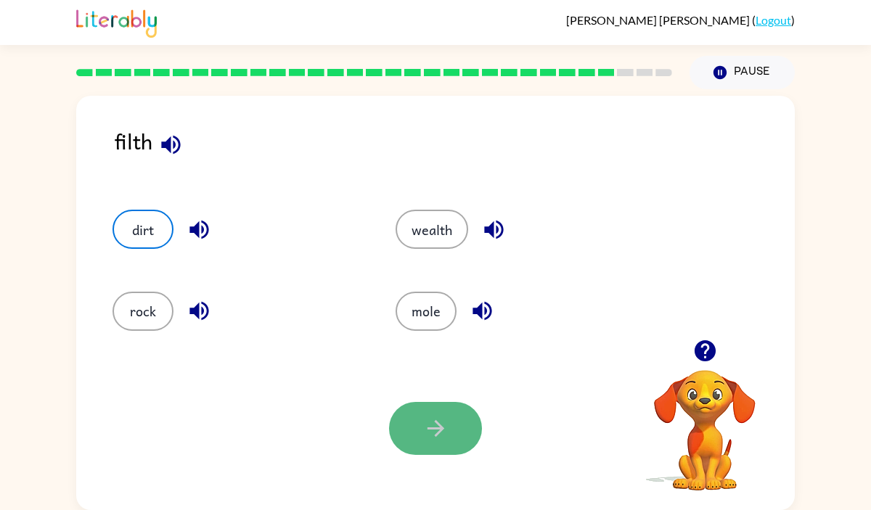
click at [433, 437] on icon "button" at bounding box center [435, 428] width 25 height 25
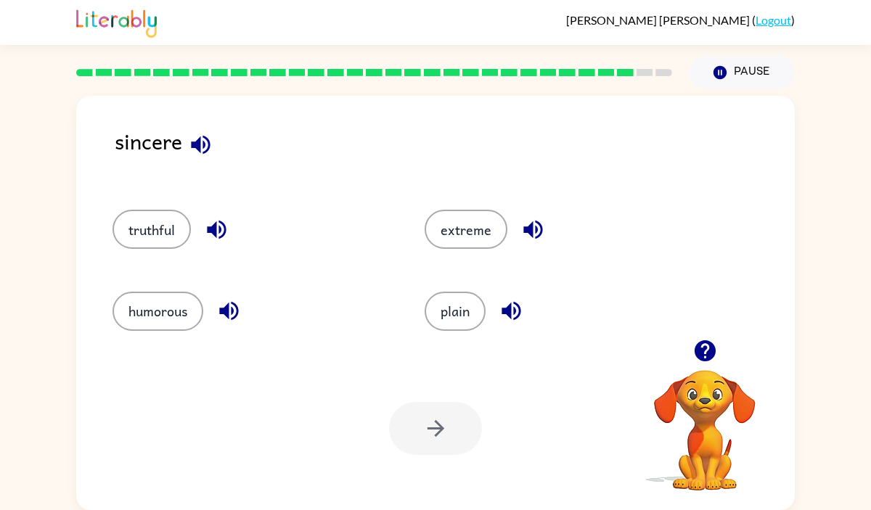
click at [203, 137] on icon "button" at bounding box center [200, 144] width 19 height 19
click at [159, 240] on button "truthful" at bounding box center [152, 229] width 78 height 39
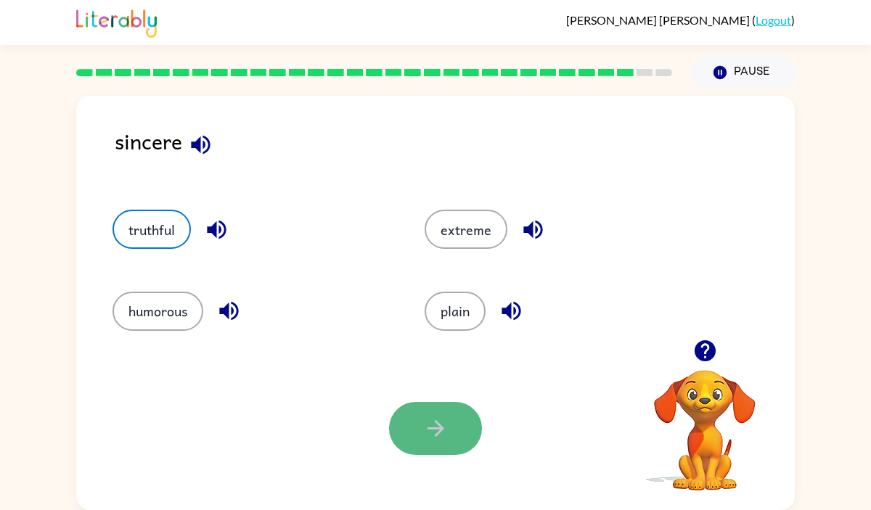
click at [441, 416] on icon "button" at bounding box center [435, 428] width 25 height 25
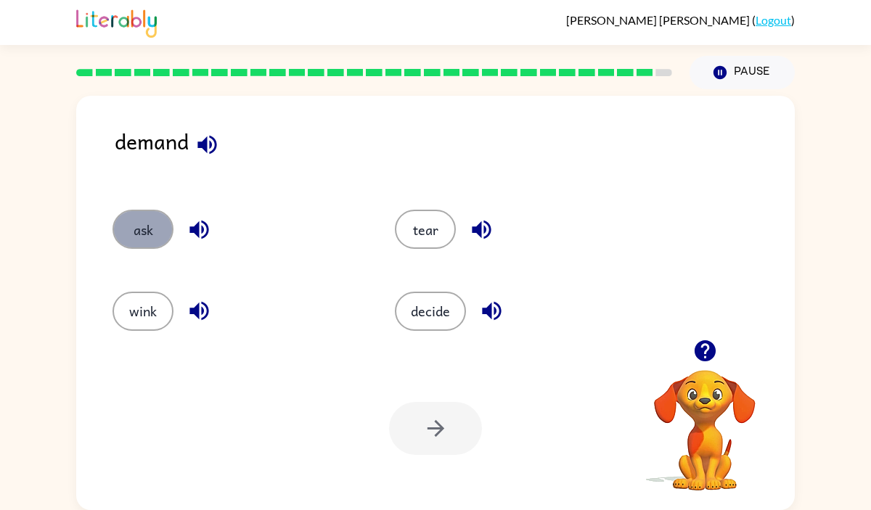
click at [154, 238] on button "ask" at bounding box center [143, 229] width 61 height 39
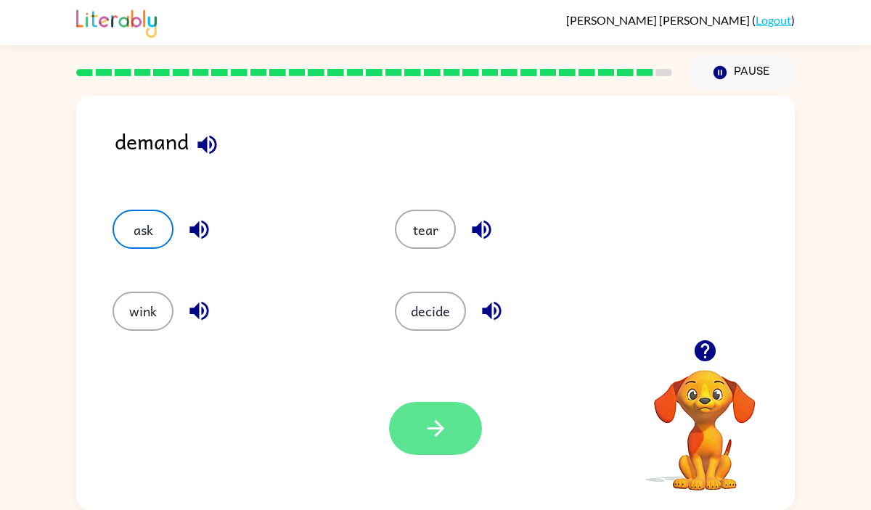
click at [407, 417] on button "button" at bounding box center [435, 428] width 93 height 53
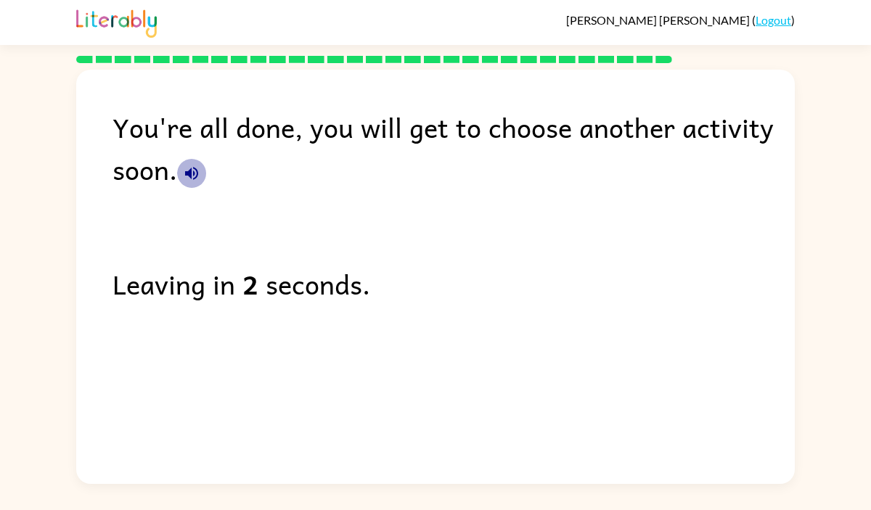
click at [200, 171] on button "button" at bounding box center [191, 173] width 29 height 29
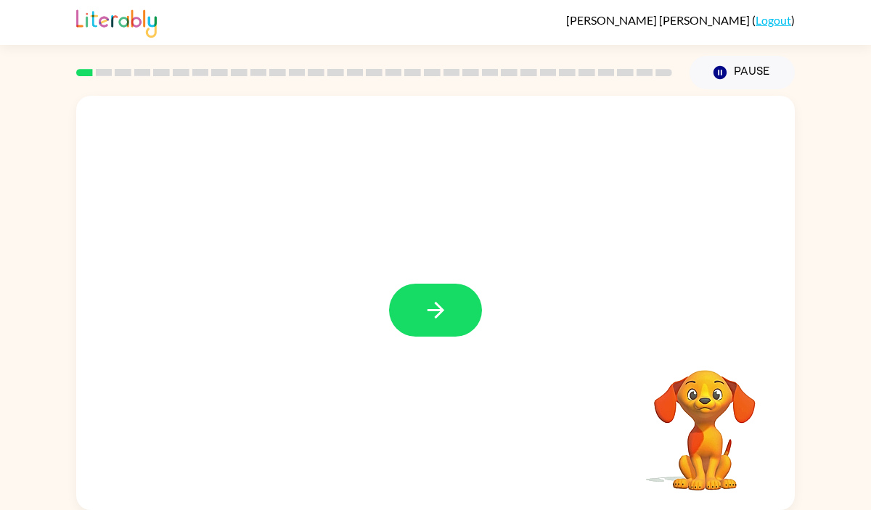
click at [437, 309] on icon "button" at bounding box center [435, 310] width 17 height 17
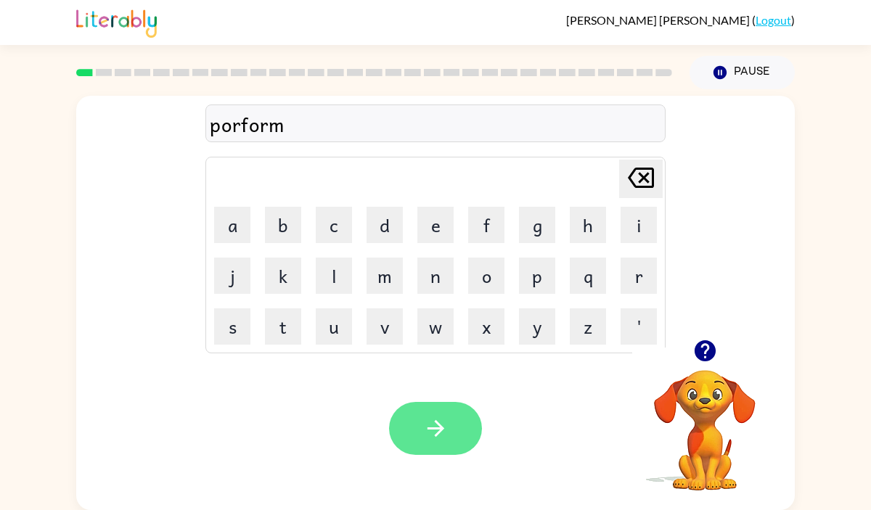
click at [432, 429] on icon "button" at bounding box center [435, 428] width 17 height 17
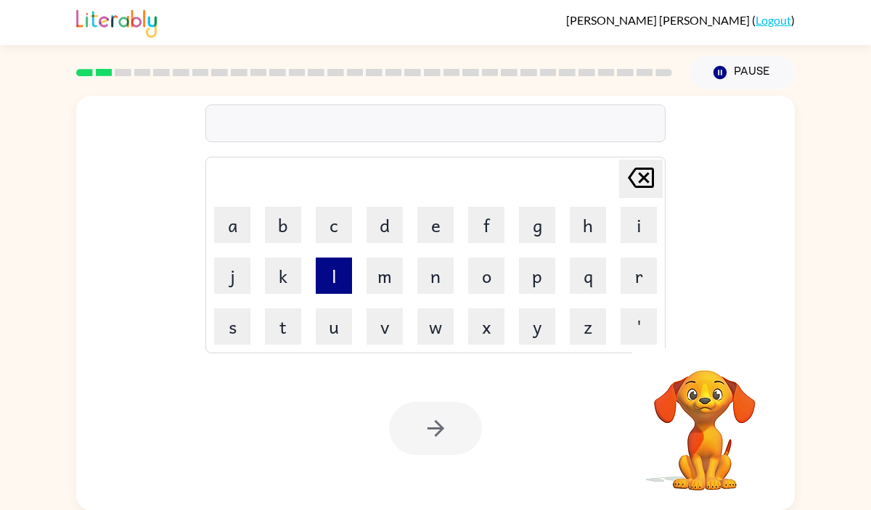
click at [342, 276] on button "l" at bounding box center [334, 276] width 36 height 36
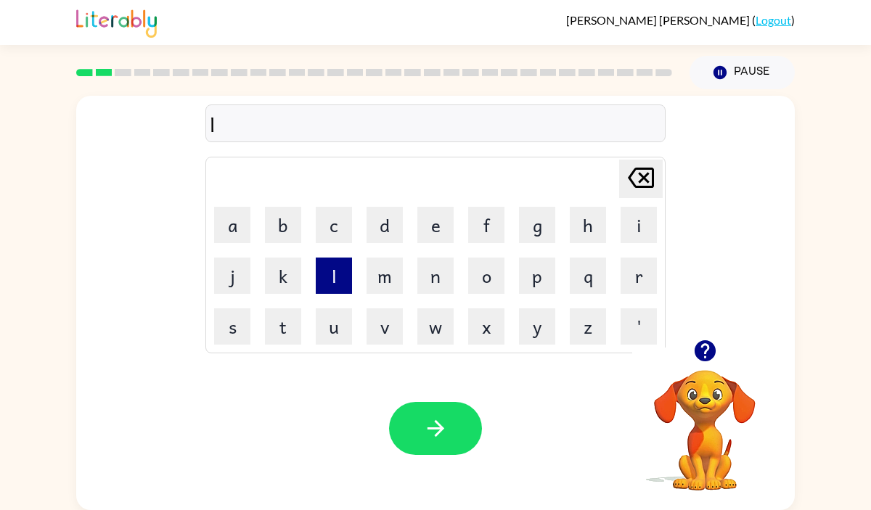
type button "l"
click at [633, 171] on icon at bounding box center [641, 178] width 26 height 20
type button "delete"
click at [228, 127] on div "luod" at bounding box center [435, 124] width 451 height 30
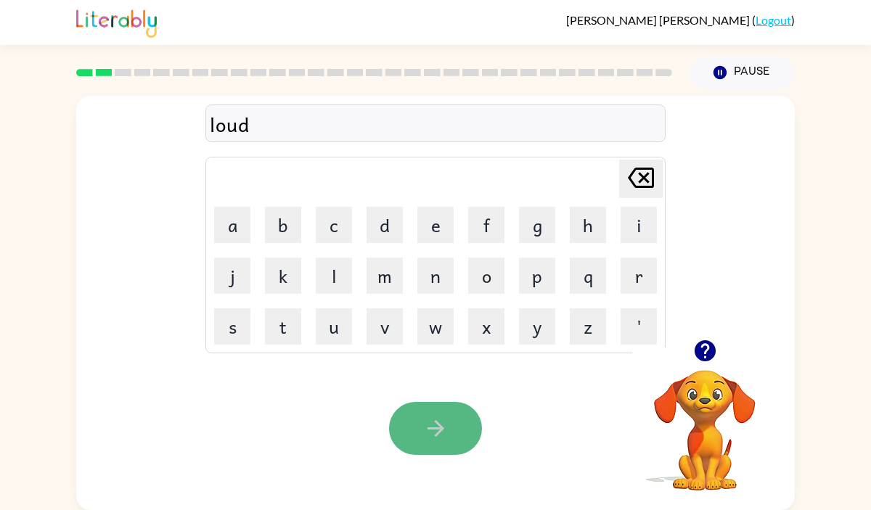
click at [433, 444] on button "button" at bounding box center [435, 428] width 93 height 53
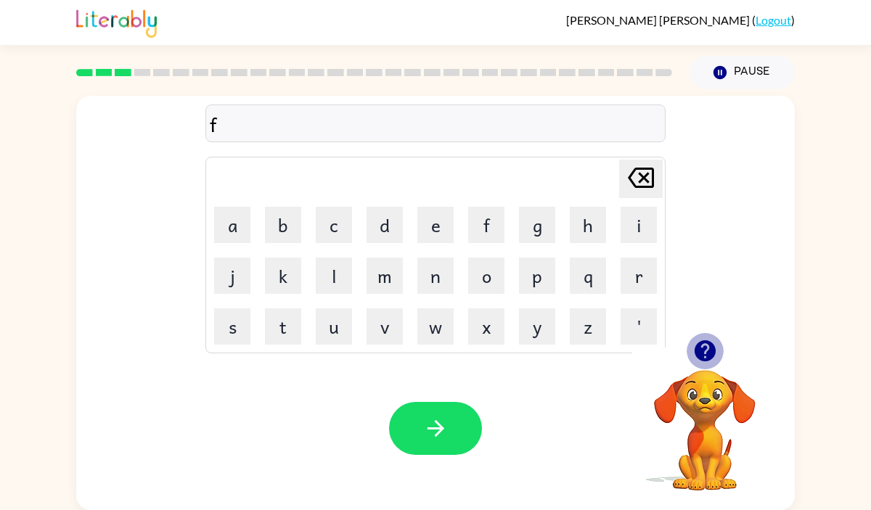
click at [711, 350] on icon "button" at bounding box center [704, 350] width 21 height 21
click at [706, 344] on icon "button" at bounding box center [704, 350] width 25 height 25
click at [443, 226] on button "e" at bounding box center [435, 225] width 36 height 36
click at [652, 224] on button "i" at bounding box center [639, 225] width 36 height 36
click at [638, 279] on button "r" at bounding box center [639, 276] width 36 height 36
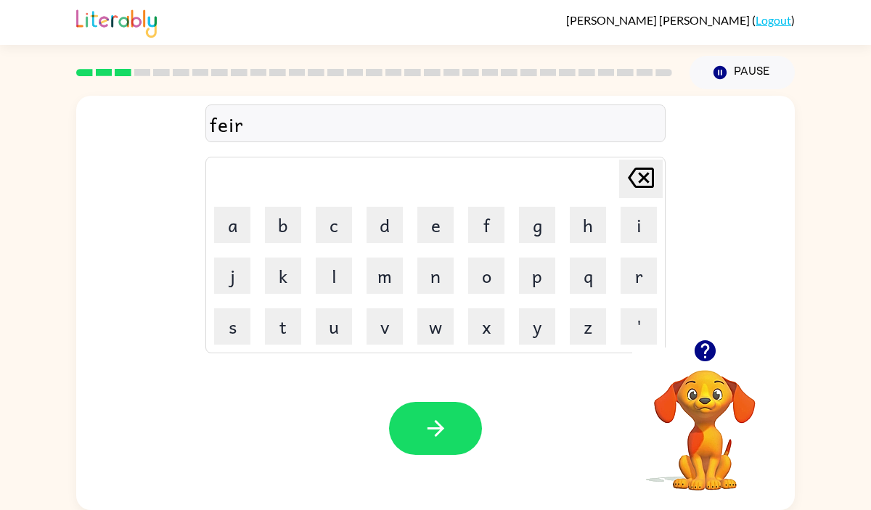
click at [650, 184] on icon "Delete Delete last character input" at bounding box center [640, 177] width 35 height 35
click at [441, 229] on button "e" at bounding box center [435, 225] width 36 height 36
click at [635, 297] on td "r" at bounding box center [638, 275] width 49 height 49
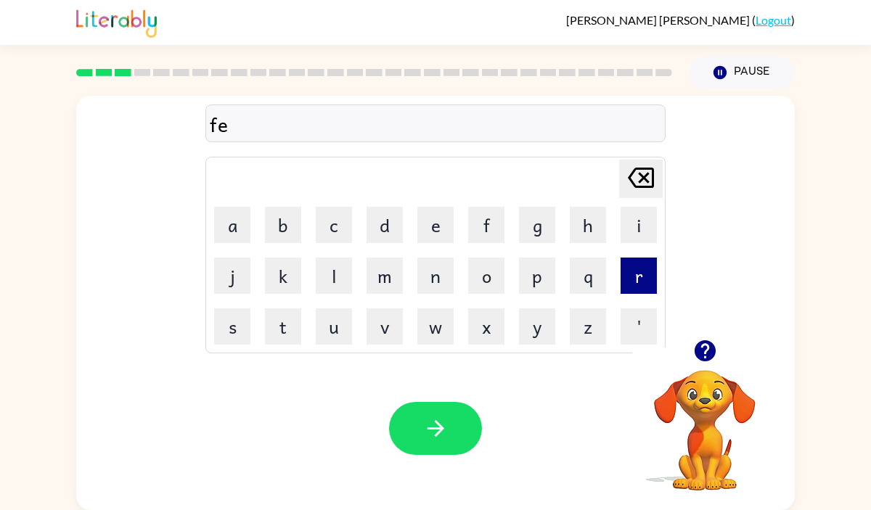
click at [629, 272] on button "r" at bounding box center [639, 276] width 36 height 36
click at [629, 226] on button "i" at bounding box center [639, 225] width 36 height 36
click at [645, 171] on icon "Delete Delete last character input" at bounding box center [640, 177] width 35 height 35
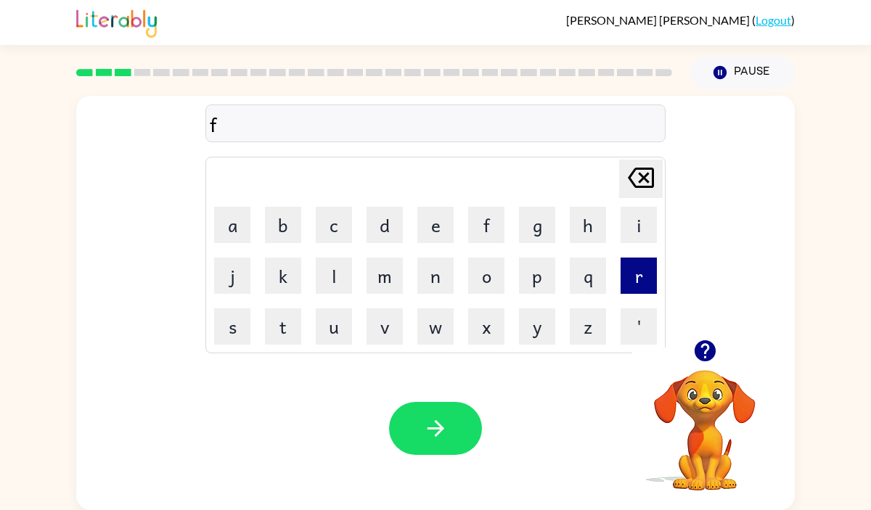
click at [636, 289] on button "r" at bounding box center [639, 276] width 36 height 36
click at [634, 237] on button "i" at bounding box center [639, 225] width 36 height 36
click at [448, 218] on button "e" at bounding box center [435, 225] width 36 height 36
click at [639, 180] on icon at bounding box center [641, 178] width 26 height 20
click at [634, 180] on icon "Delete Delete last character input" at bounding box center [640, 177] width 35 height 35
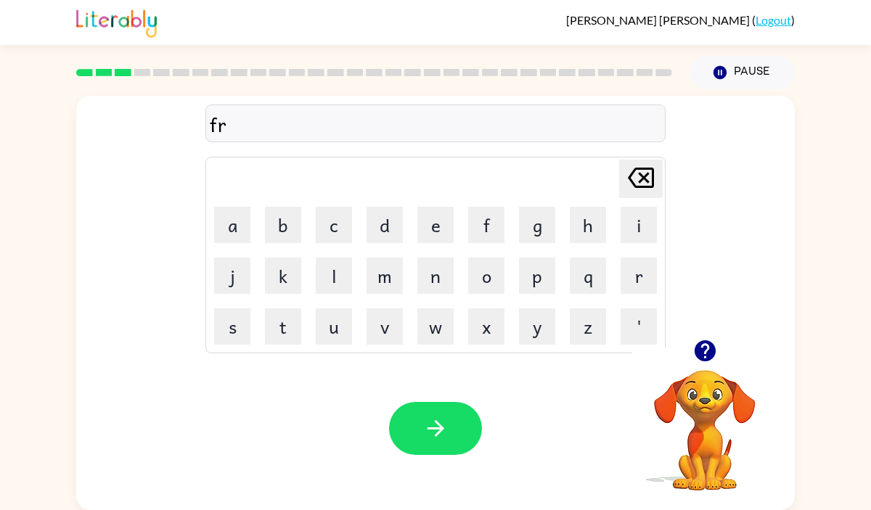
click at [634, 180] on icon "Delete Delete last character input" at bounding box center [640, 177] width 35 height 35
click at [650, 229] on button "i" at bounding box center [639, 225] width 36 height 36
click at [446, 241] on button "e" at bounding box center [435, 225] width 36 height 36
click at [637, 293] on button "r" at bounding box center [639, 276] width 36 height 36
click at [647, 174] on icon at bounding box center [641, 178] width 26 height 20
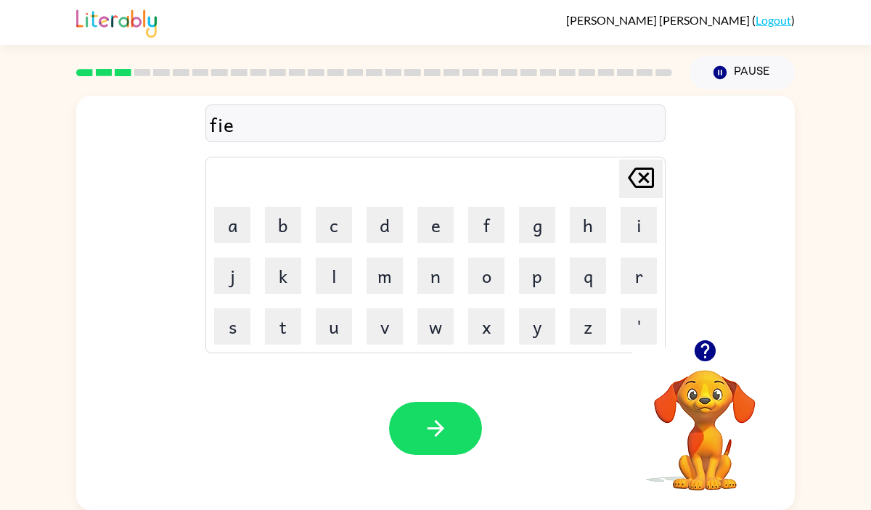
click at [642, 172] on icon "Delete Delete last character input" at bounding box center [640, 177] width 35 height 35
click at [236, 219] on button "a" at bounding box center [232, 225] width 36 height 36
click at [621, 261] on button "r" at bounding box center [639, 276] width 36 height 36
click at [633, 171] on icon at bounding box center [641, 178] width 26 height 20
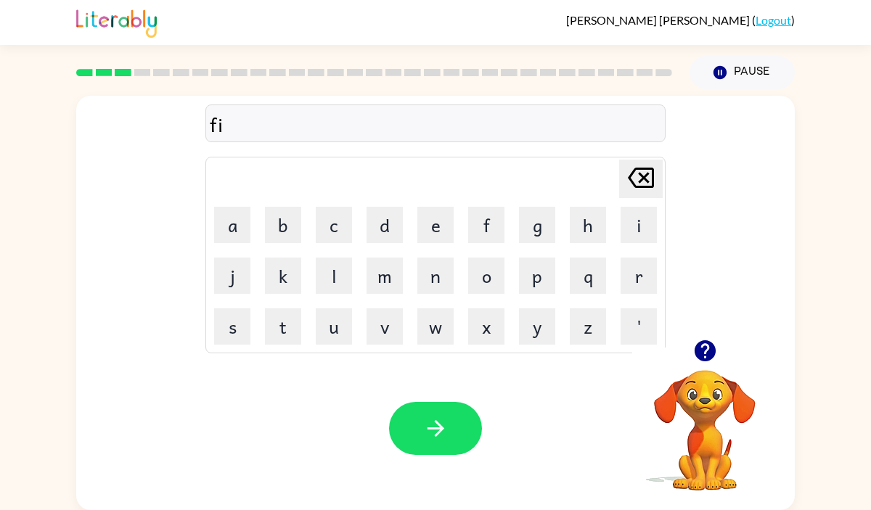
click at [633, 171] on icon at bounding box center [641, 178] width 26 height 20
click at [225, 221] on button "a" at bounding box center [232, 225] width 36 height 36
type button "a"
click at [123, 375] on div "Your browser must support playing .mp4 files to use Literably. Please try using…" at bounding box center [435, 428] width 719 height 163
click at [488, 232] on button "f" at bounding box center [486, 225] width 36 height 36
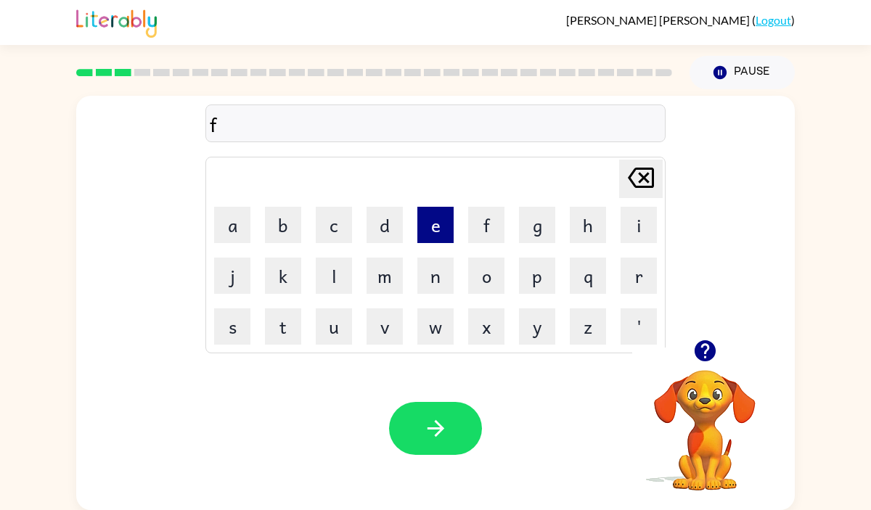
click at [438, 211] on button "e" at bounding box center [435, 225] width 36 height 36
click at [641, 233] on button "i" at bounding box center [639, 225] width 36 height 36
click at [627, 292] on button "r" at bounding box center [639, 276] width 36 height 36
click at [634, 240] on button "i" at bounding box center [639, 225] width 36 height 36
click at [510, 250] on table "Delete Delete last character input a b c d e f g h i j k l m n o p q r s t u v …" at bounding box center [435, 255] width 459 height 195
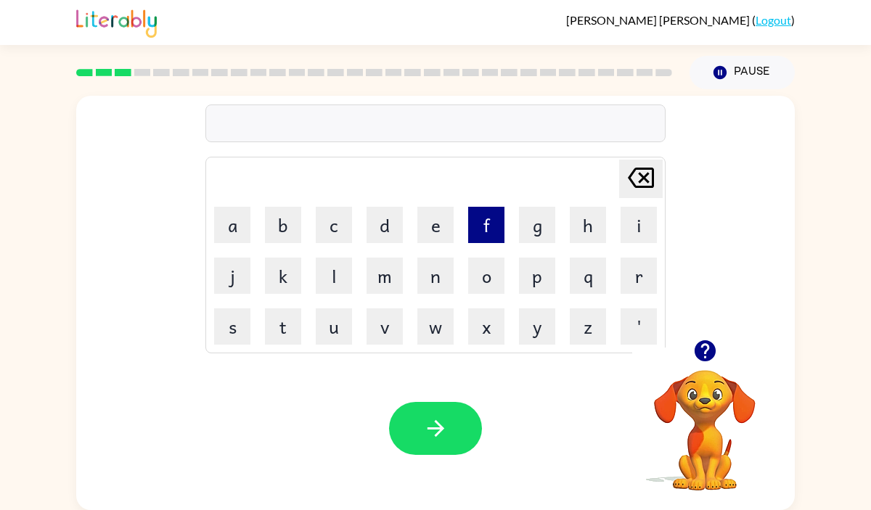
click at [469, 221] on button "f" at bounding box center [486, 225] width 36 height 36
click at [631, 225] on button "i" at bounding box center [639, 225] width 36 height 36
click at [625, 269] on button "r" at bounding box center [639, 276] width 36 height 36
click at [441, 229] on button "e" at bounding box center [435, 225] width 36 height 36
type button "e"
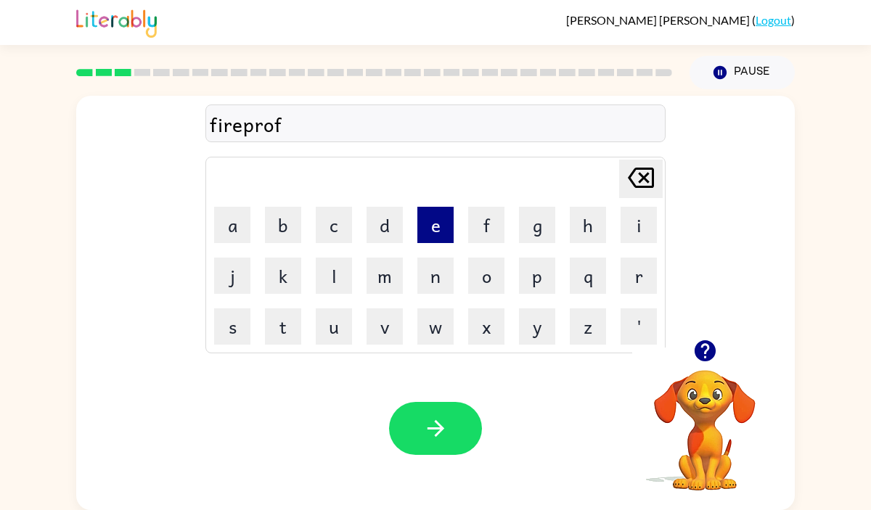
click at [437, 237] on button "e" at bounding box center [435, 225] width 36 height 36
click at [626, 175] on icon "Delete Delete last character input" at bounding box center [640, 177] width 35 height 35
click at [427, 225] on button "e" at bounding box center [435, 225] width 36 height 36
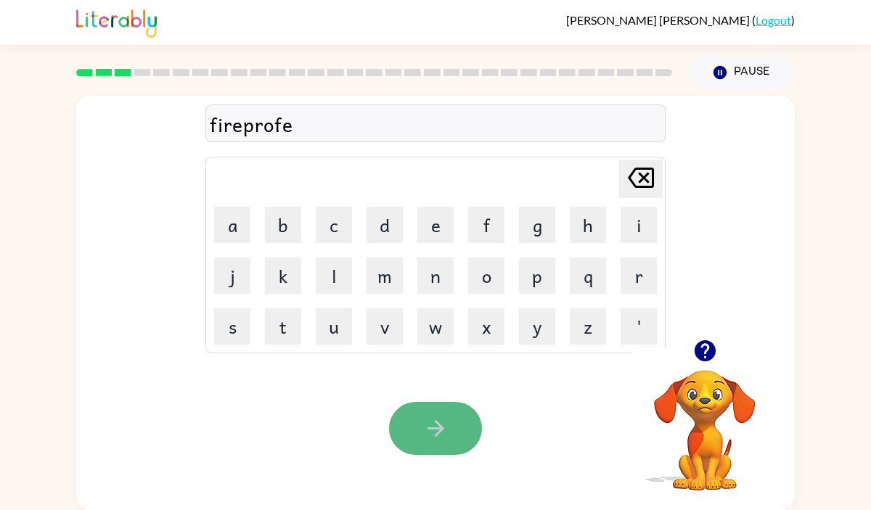
click at [435, 412] on button "button" at bounding box center [435, 428] width 93 height 53
click at [435, 422] on icon "button" at bounding box center [435, 428] width 17 height 17
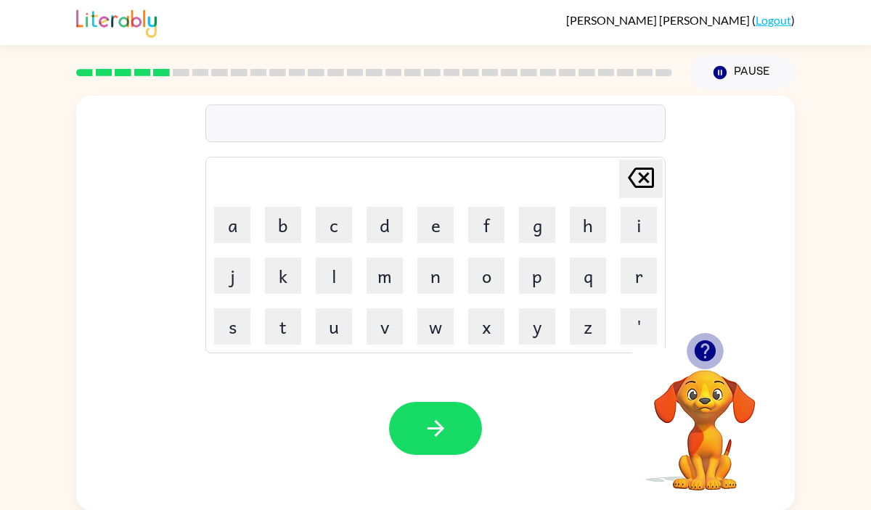
click at [699, 348] on icon "button" at bounding box center [704, 350] width 21 height 21
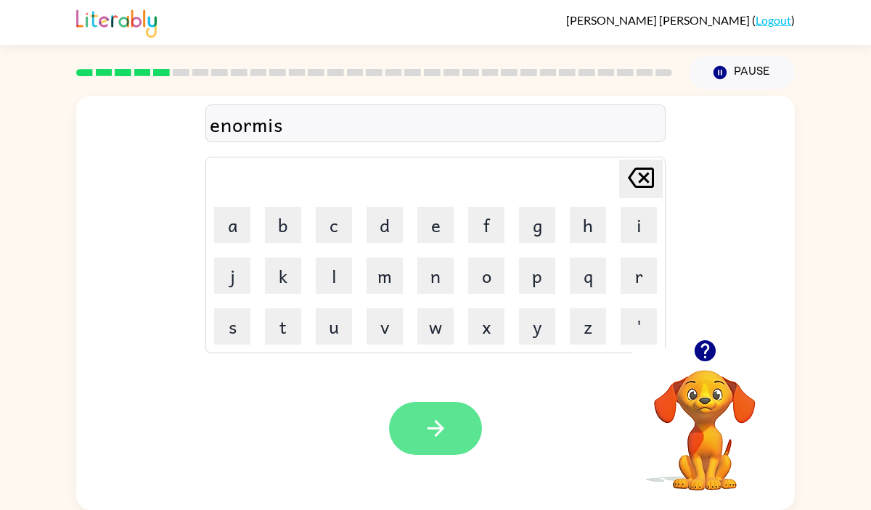
click at [417, 415] on button "button" at bounding box center [435, 428] width 93 height 53
click at [420, 434] on button "button" at bounding box center [435, 428] width 93 height 53
click at [426, 406] on button "button" at bounding box center [435, 428] width 93 height 53
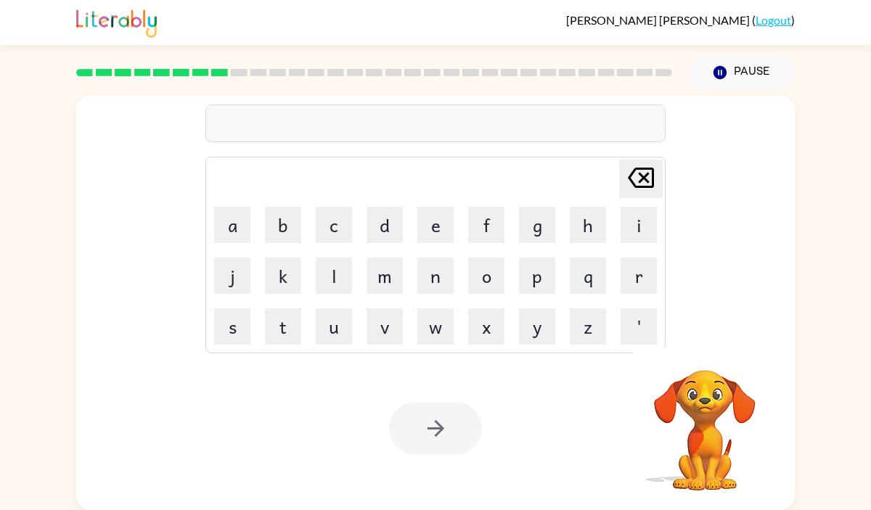
click at [213, 70] on rect at bounding box center [219, 72] width 17 height 7
click at [202, 71] on rect at bounding box center [200, 72] width 17 height 7
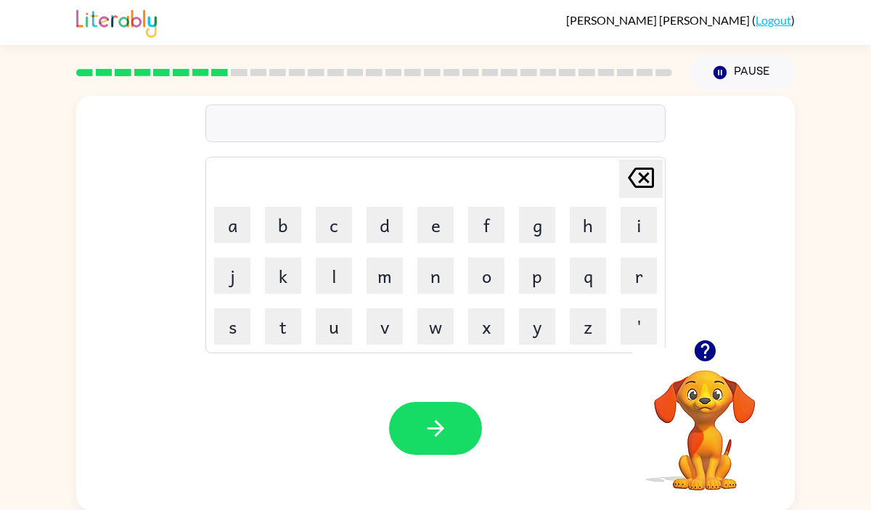
click at [202, 71] on rect at bounding box center [200, 72] width 17 height 7
click at [713, 345] on icon "button" at bounding box center [704, 350] width 21 height 21
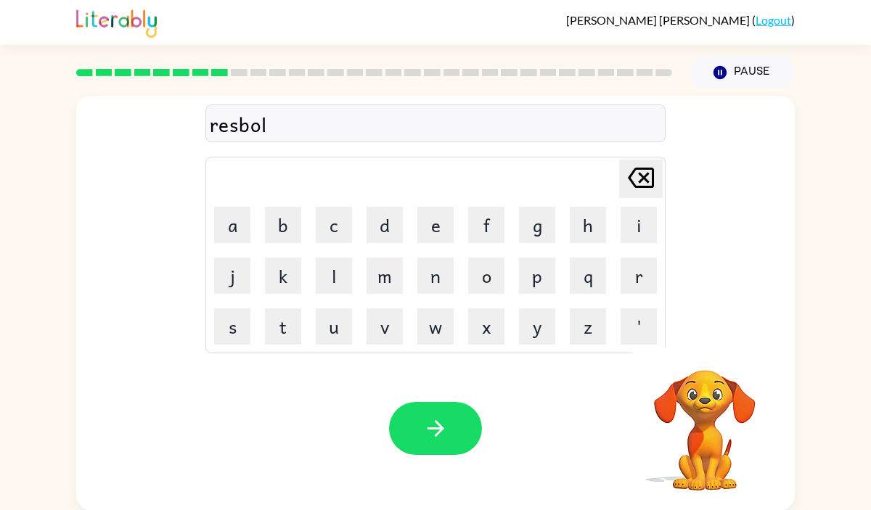
drag, startPoint x: 713, startPoint y: 345, endPoint x: 565, endPoint y: 338, distance: 148.2
click at [712, 345] on div "resbol Delete Delete last character input a b c d e f g h i j k l m n o p q r s…" at bounding box center [435, 303] width 719 height 414
click at [302, 129] on div "resbol" at bounding box center [435, 124] width 451 height 30
click at [302, 129] on div at bounding box center [435, 124] width 460 height 38
click at [253, 112] on div at bounding box center [435, 124] width 460 height 38
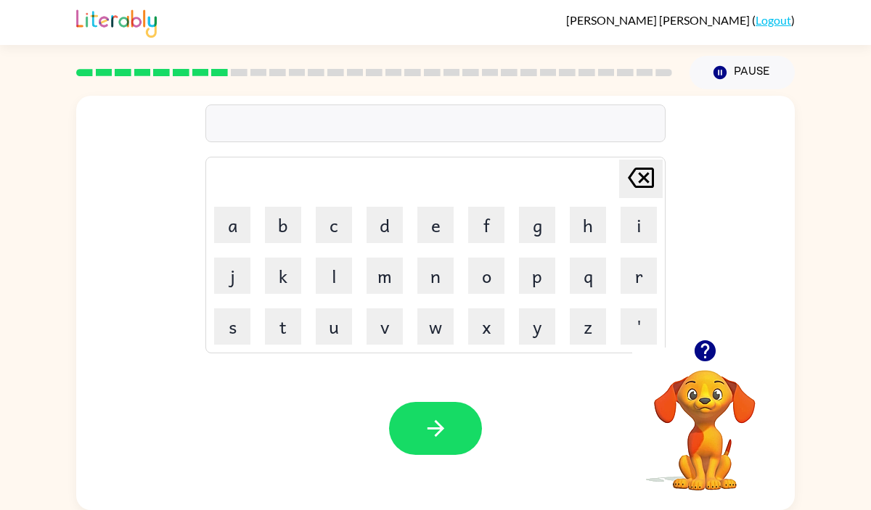
click at [703, 345] on icon "button" at bounding box center [704, 350] width 25 height 25
click at [446, 431] on icon "button" at bounding box center [435, 428] width 25 height 25
click at [427, 443] on button "button" at bounding box center [435, 428] width 93 height 53
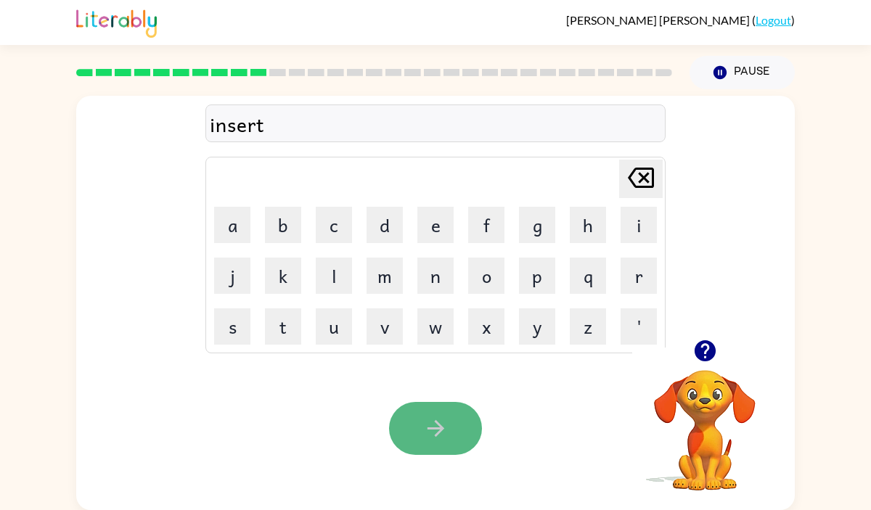
click at [476, 431] on button "button" at bounding box center [435, 428] width 93 height 53
click at [478, 438] on button "button" at bounding box center [435, 428] width 93 height 53
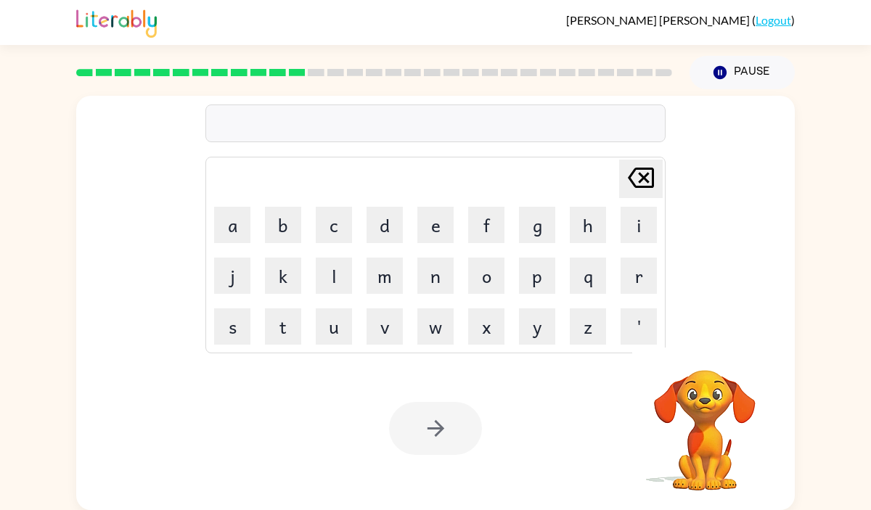
click at [294, 69] on icon at bounding box center [297, 72] width 17 height 7
drag, startPoint x: 294, startPoint y: 68, endPoint x: 168, endPoint y: 115, distance: 134.1
click at [293, 69] on icon at bounding box center [297, 72] width 17 height 7
click at [276, 65] on div at bounding box center [374, 72] width 613 height 51
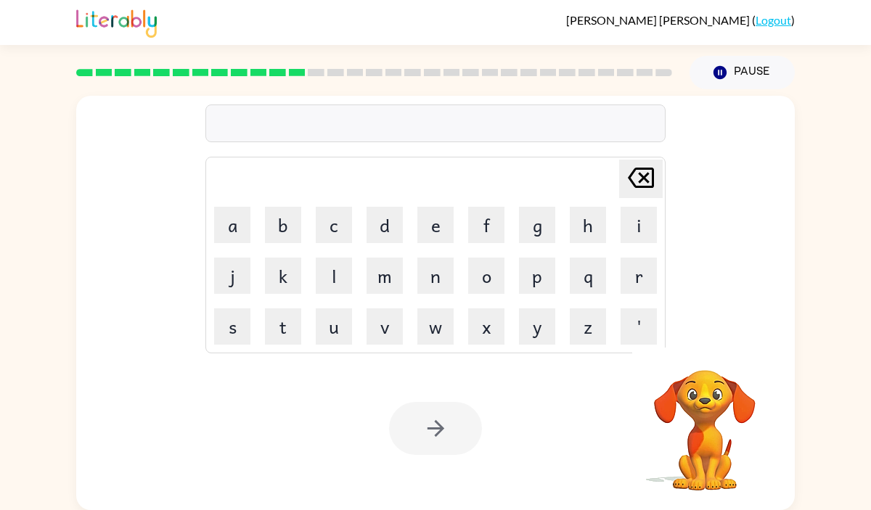
click at [276, 65] on div at bounding box center [374, 72] width 613 height 51
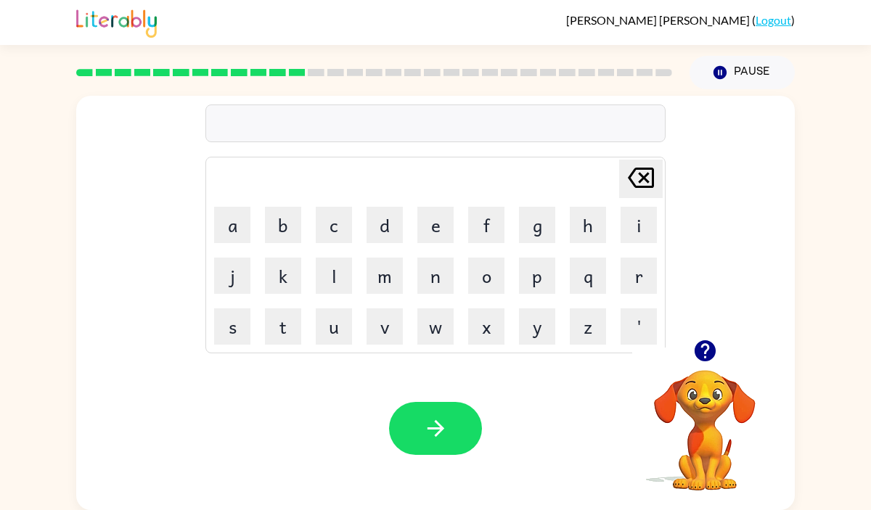
click at [276, 65] on div at bounding box center [374, 72] width 613 height 51
drag, startPoint x: 276, startPoint y: 65, endPoint x: 308, endPoint y: 173, distance: 113.0
click at [276, 66] on div at bounding box center [374, 72] width 613 height 51
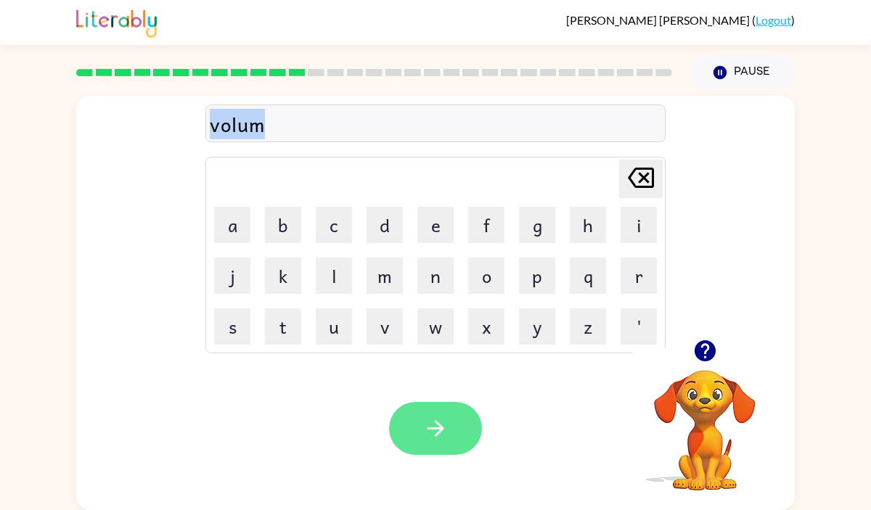
click at [420, 439] on button "button" at bounding box center [435, 428] width 93 height 53
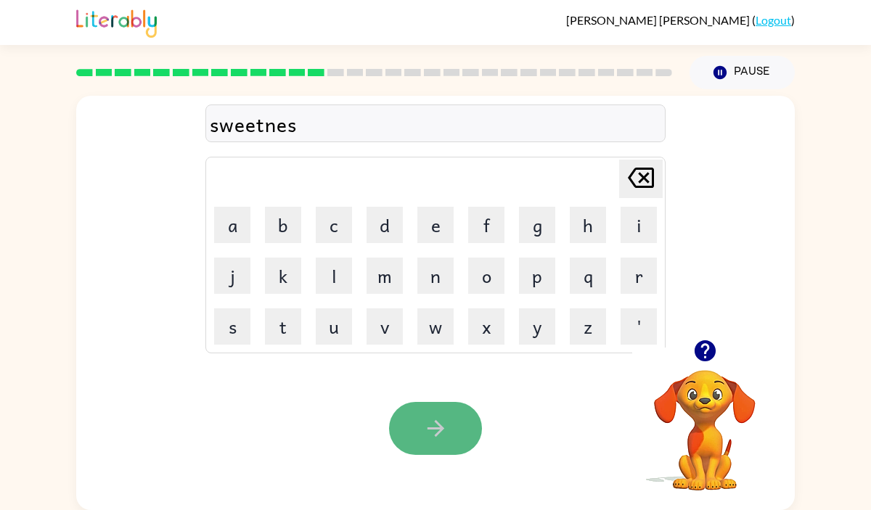
click at [420, 433] on button "button" at bounding box center [435, 428] width 93 height 53
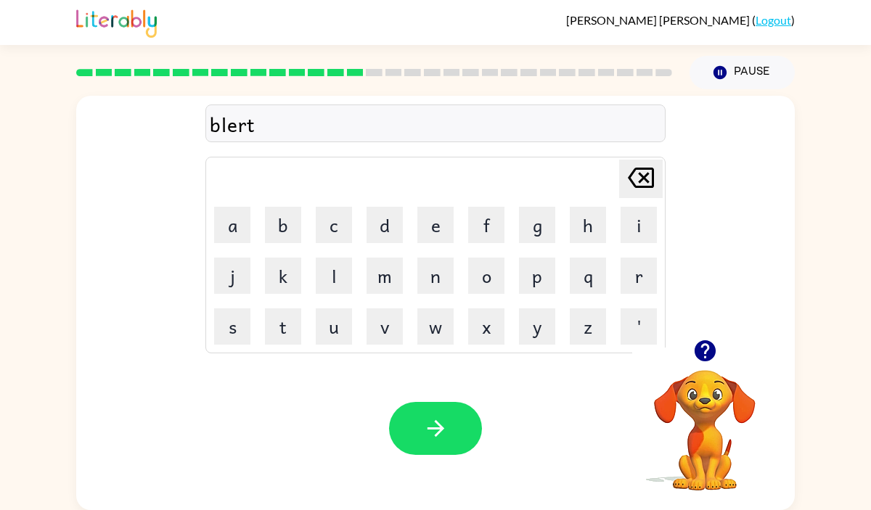
click at [420, 433] on button "button" at bounding box center [435, 428] width 93 height 53
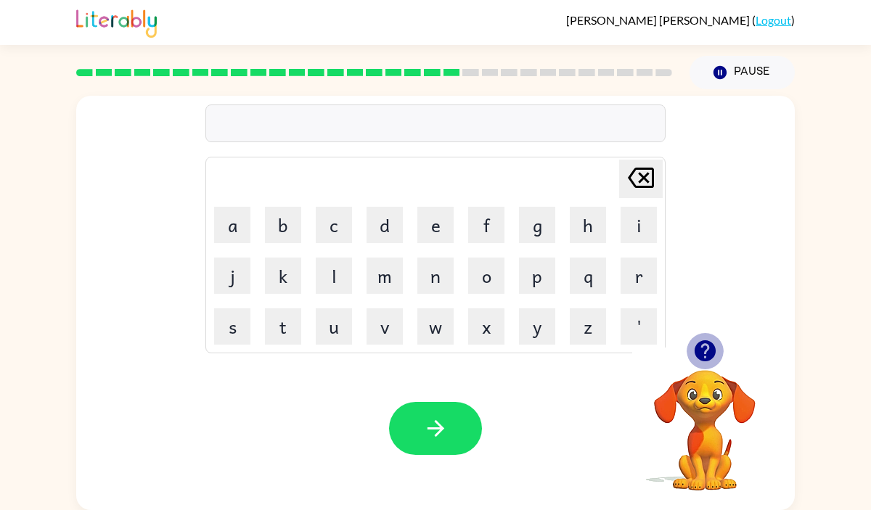
click at [696, 344] on icon "button" at bounding box center [704, 350] width 25 height 25
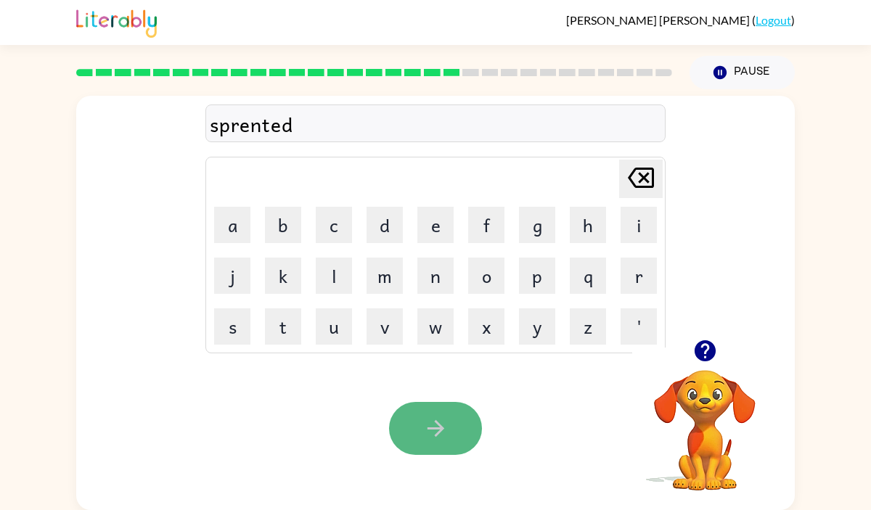
click at [417, 430] on button "button" at bounding box center [435, 428] width 93 height 53
click at [412, 422] on button "button" at bounding box center [435, 428] width 93 height 53
click at [434, 436] on icon "button" at bounding box center [435, 428] width 25 height 25
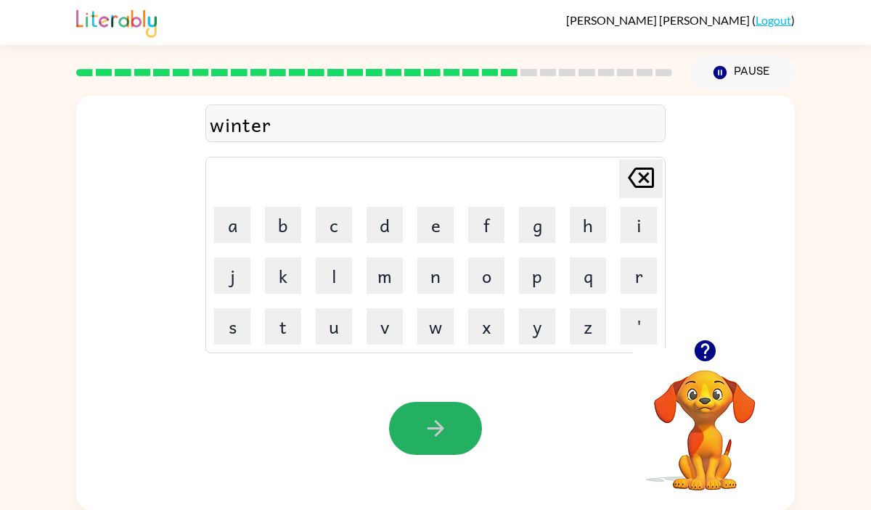
click at [434, 436] on icon "button" at bounding box center [435, 428] width 25 height 25
click at [434, 428] on icon "button" at bounding box center [435, 428] width 17 height 17
click at [666, 340] on div at bounding box center [704, 350] width 145 height 37
click at [691, 344] on button "button" at bounding box center [705, 350] width 37 height 37
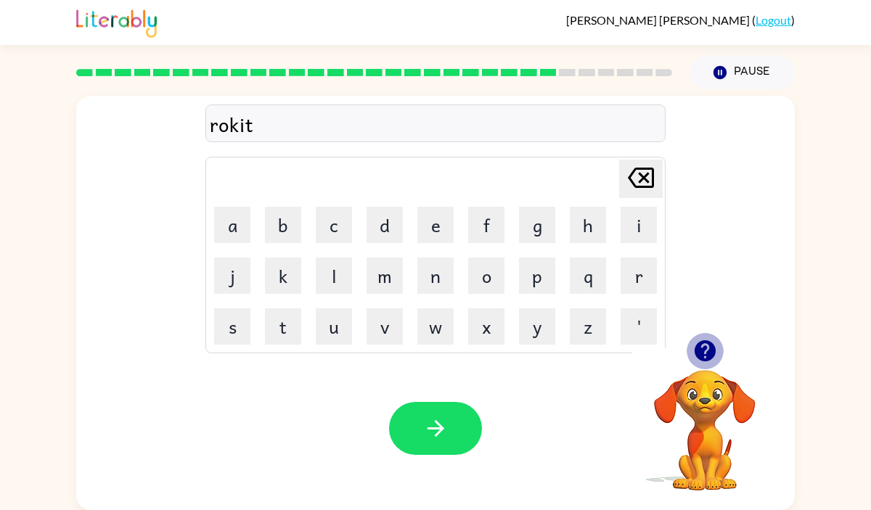
click at [691, 344] on button "button" at bounding box center [705, 350] width 37 height 37
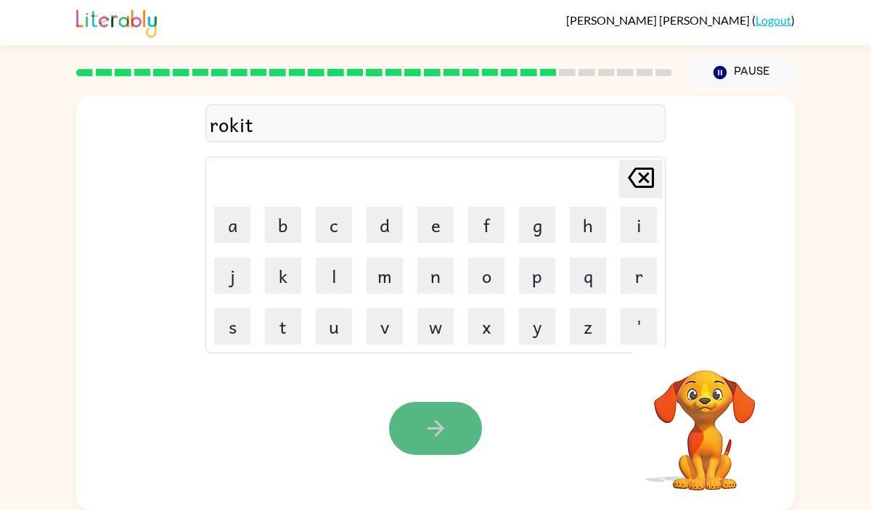
click at [455, 426] on button "button" at bounding box center [435, 428] width 93 height 53
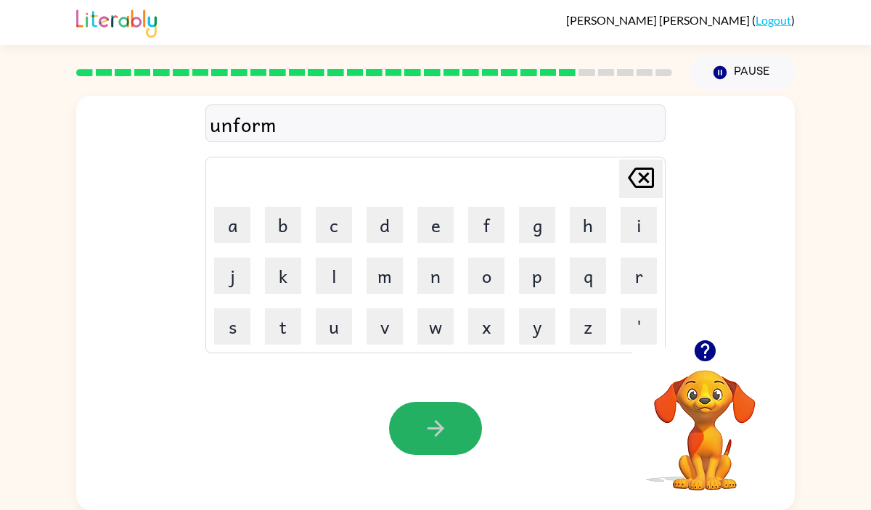
click at [451, 435] on button "button" at bounding box center [435, 428] width 93 height 53
